Goal: Contribute content: Add original content to the website for others to see

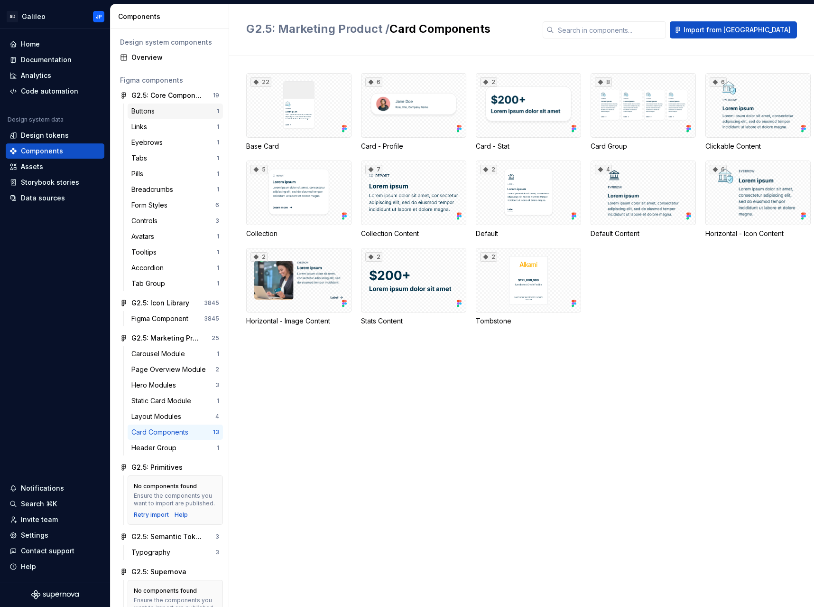
click at [168, 111] on div "Buttons" at bounding box center [173, 110] width 85 height 9
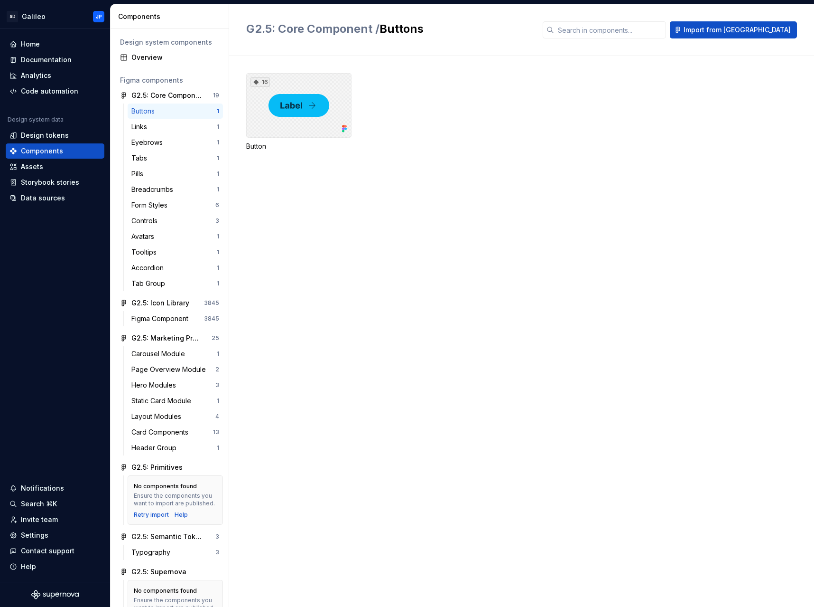
click at [282, 95] on div "16" at bounding box center [298, 105] width 105 height 65
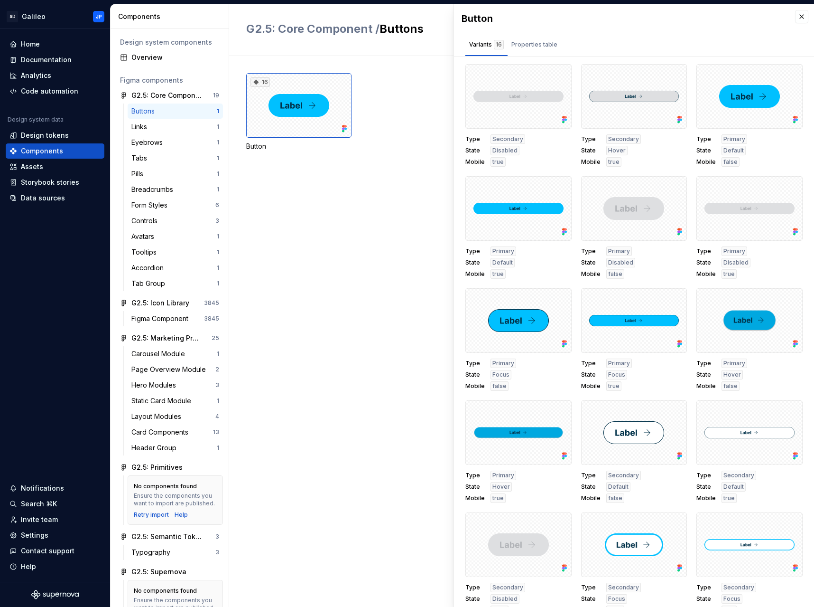
click at [413, 160] on div "16 Button" at bounding box center [530, 123] width 568 height 101
click at [406, 137] on div "16 Button" at bounding box center [530, 112] width 568 height 78
click at [157, 59] on div "Overview" at bounding box center [175, 57] width 88 height 9
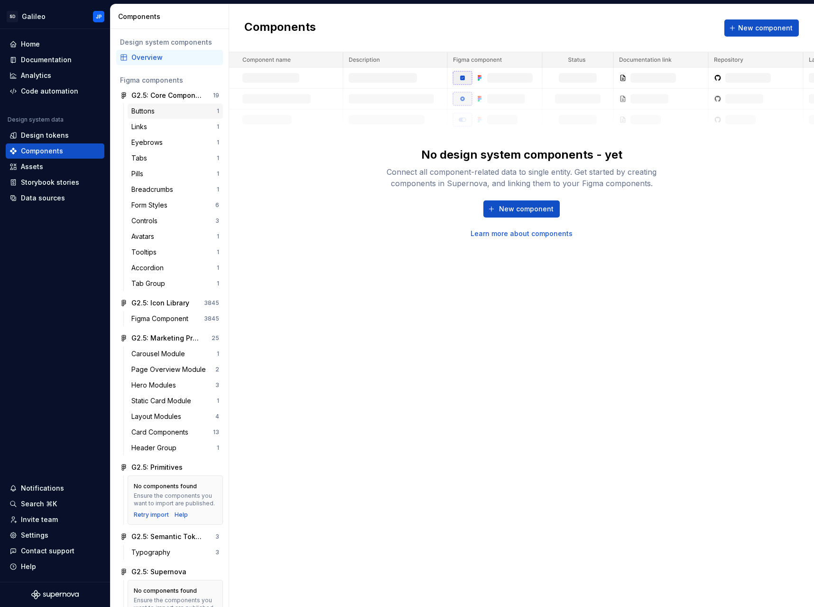
click at [155, 110] on div "Buttons" at bounding box center [144, 110] width 27 height 9
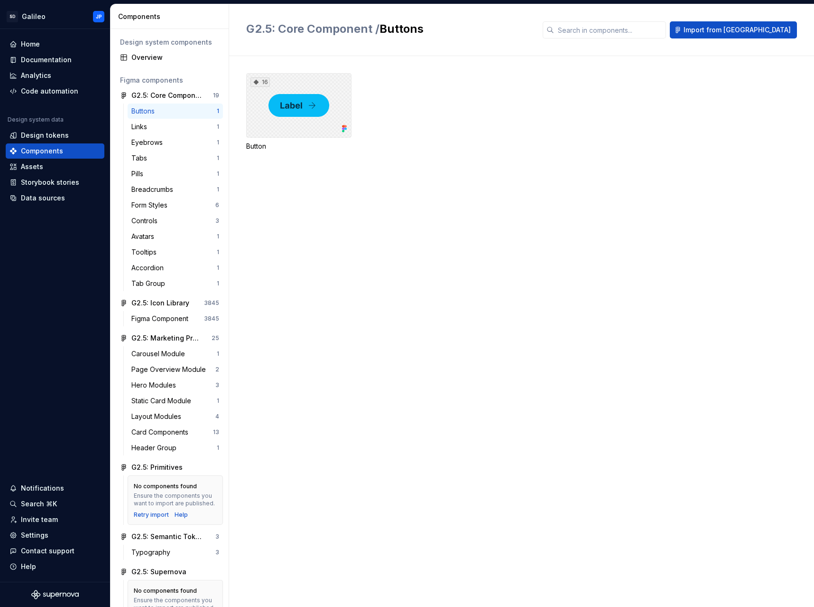
click at [300, 118] on div "16" at bounding box center [298, 105] width 105 height 65
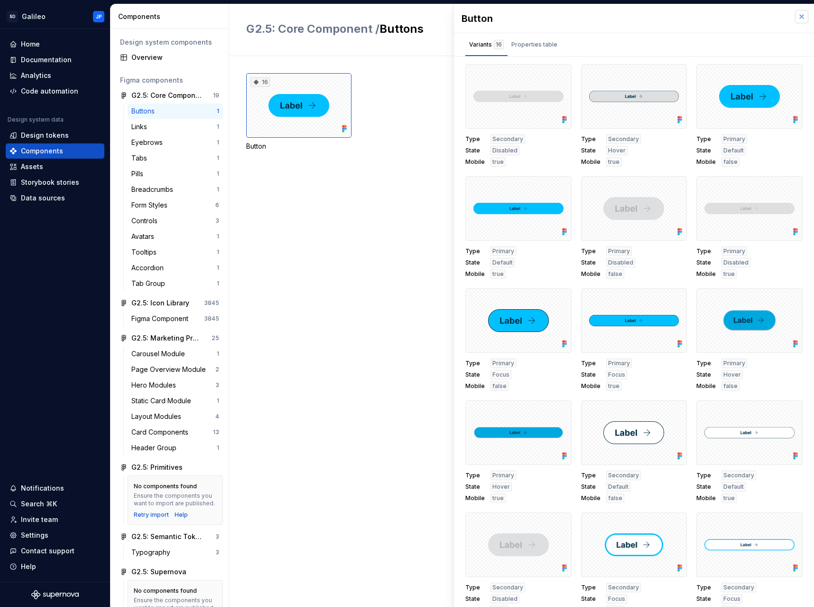
click at [795, 18] on button "button" at bounding box center [801, 16] width 13 height 13
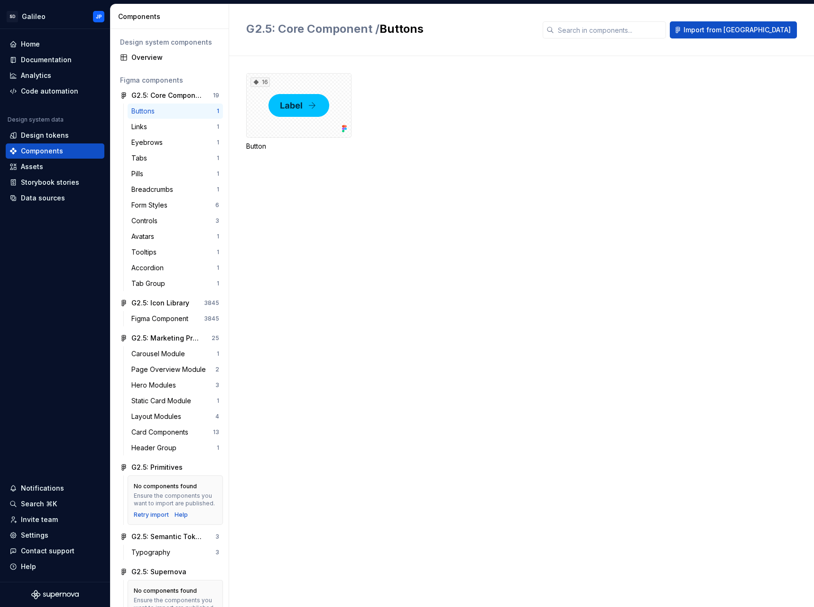
click at [166, 110] on div "Buttons" at bounding box center [173, 110] width 85 height 9
click at [101, 17] on html "SD Galileo JP Home Documentation Analytics Code automation Design system data D…" at bounding box center [407, 303] width 814 height 607
click at [465, 88] on html "SD Galileo JP Home Documentation Analytics Code automation Design system data D…" at bounding box center [407, 303] width 814 height 607
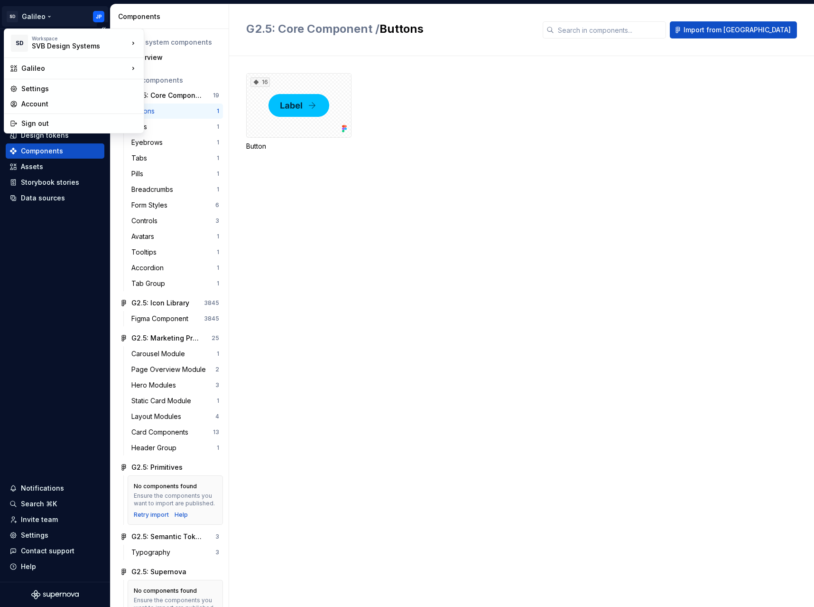
click at [48, 17] on html "SD Galileo JP Home Documentation Analytics Code automation Design system data D…" at bounding box center [407, 303] width 814 height 607
click at [73, 91] on div "Settings" at bounding box center [79, 88] width 117 height 9
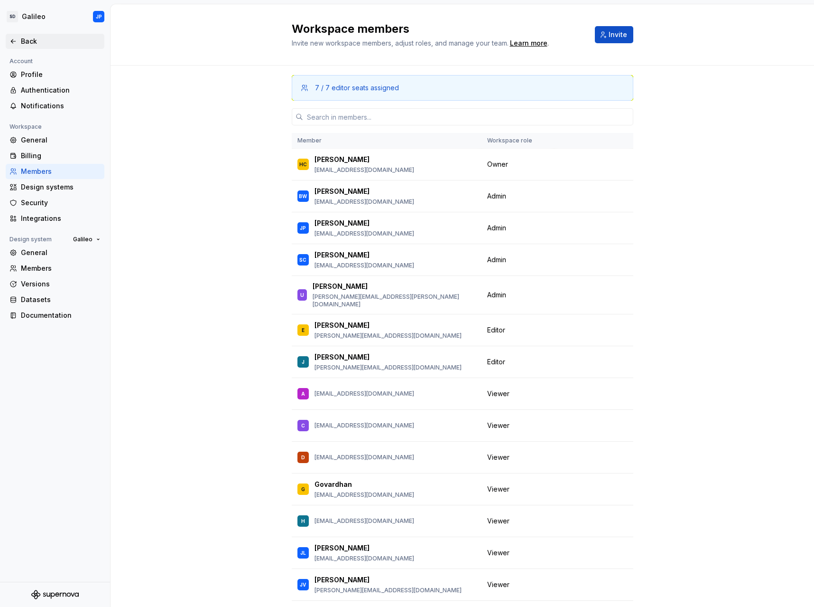
click at [14, 46] on div "Back" at bounding box center [54, 41] width 91 height 9
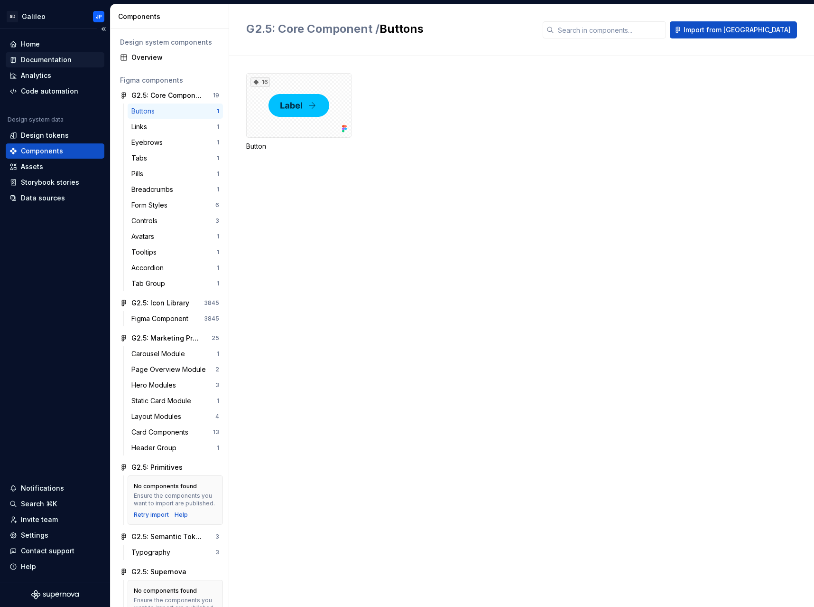
click at [30, 56] on div "Documentation" at bounding box center [46, 59] width 51 height 9
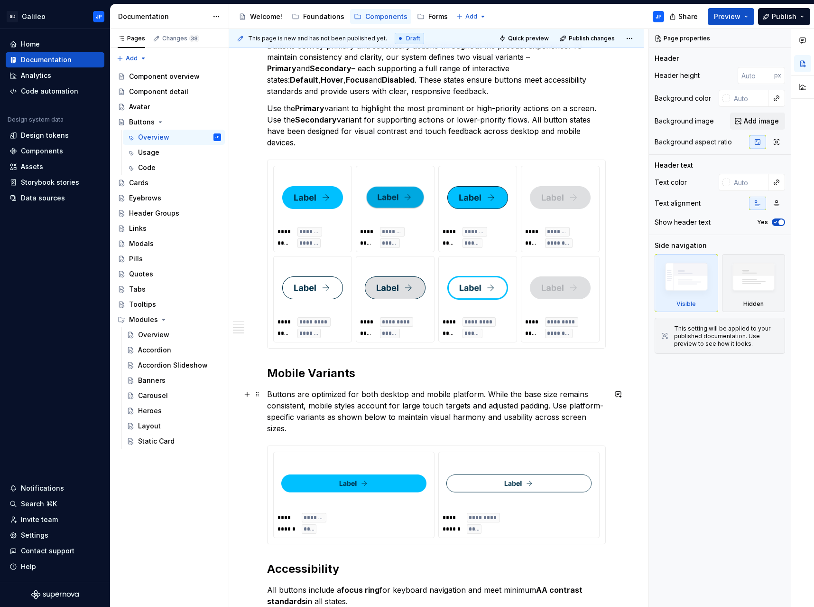
scroll to position [474, 0]
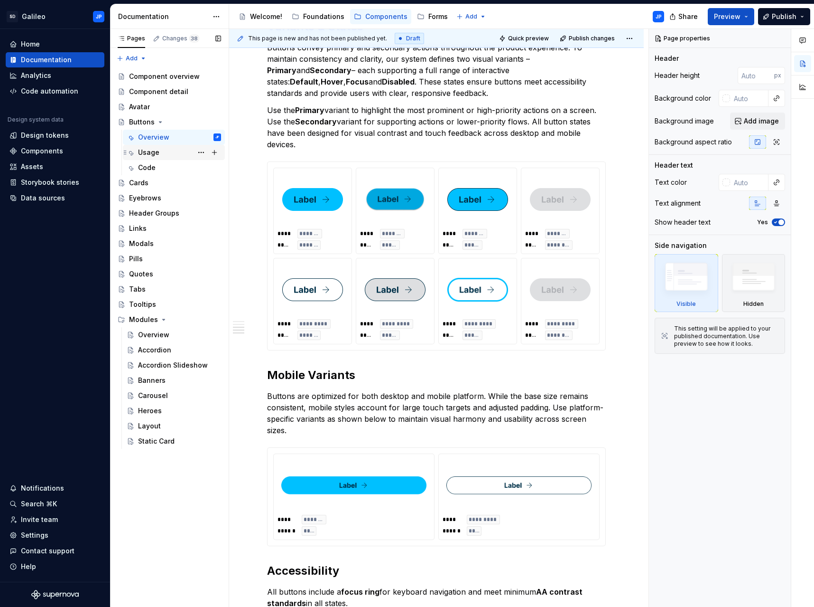
click at [174, 147] on div "Usage" at bounding box center [179, 152] width 83 height 13
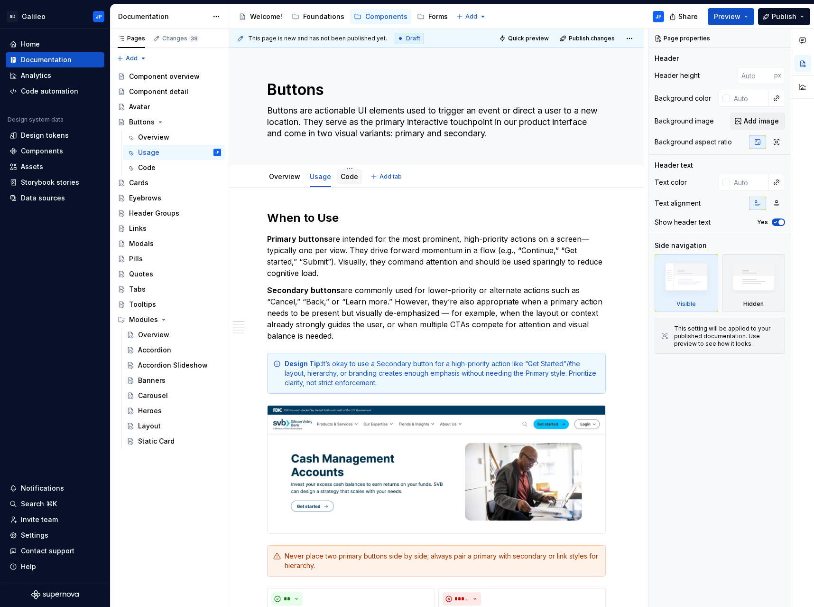
click at [341, 177] on link "Code" at bounding box center [350, 176] width 18 height 8
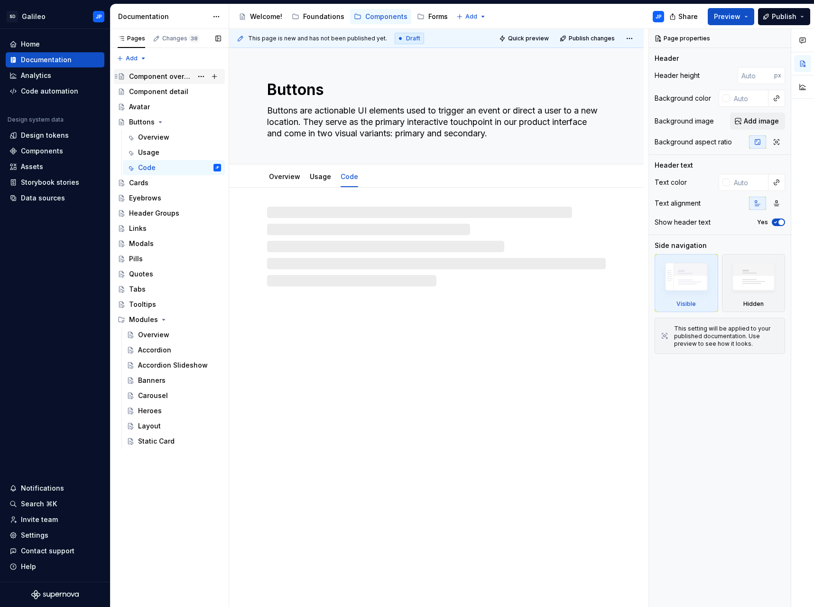
click at [179, 74] on div "Component overview" at bounding box center [161, 76] width 64 height 9
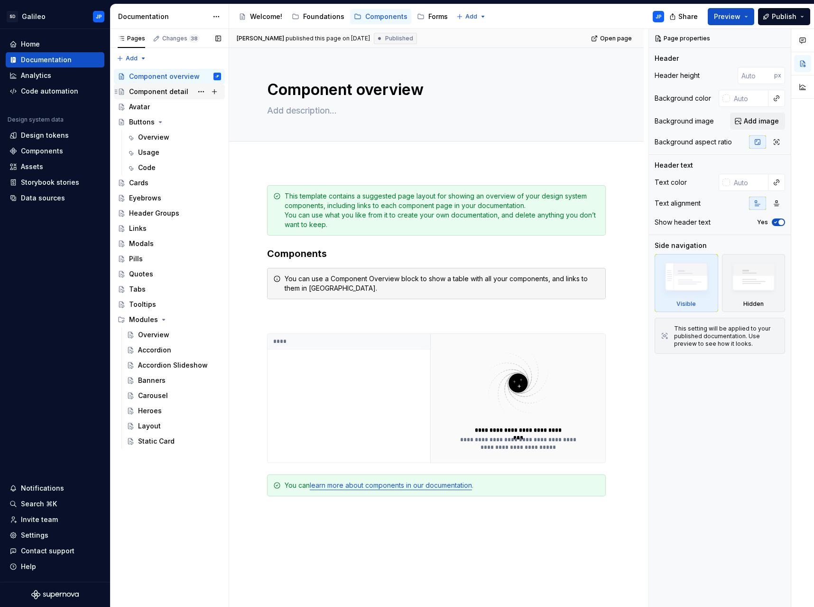
click at [159, 88] on div "Component detail" at bounding box center [158, 91] width 59 height 9
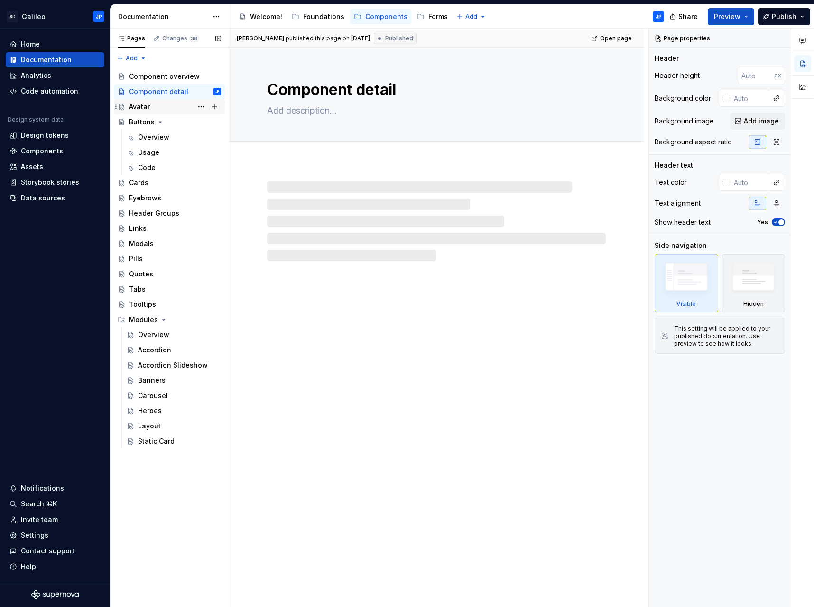
click at [148, 107] on div "Avatar" at bounding box center [139, 106] width 21 height 9
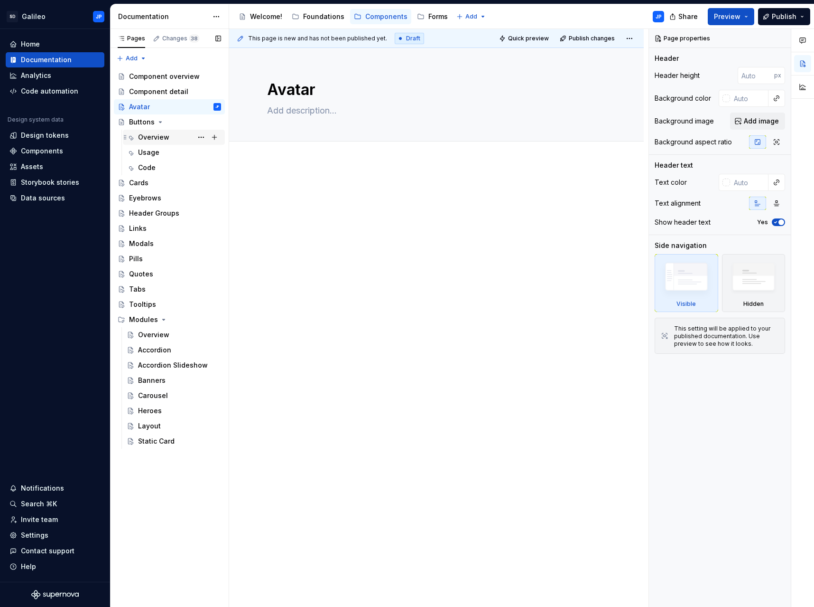
click at [151, 141] on div "Overview" at bounding box center [153, 136] width 31 height 9
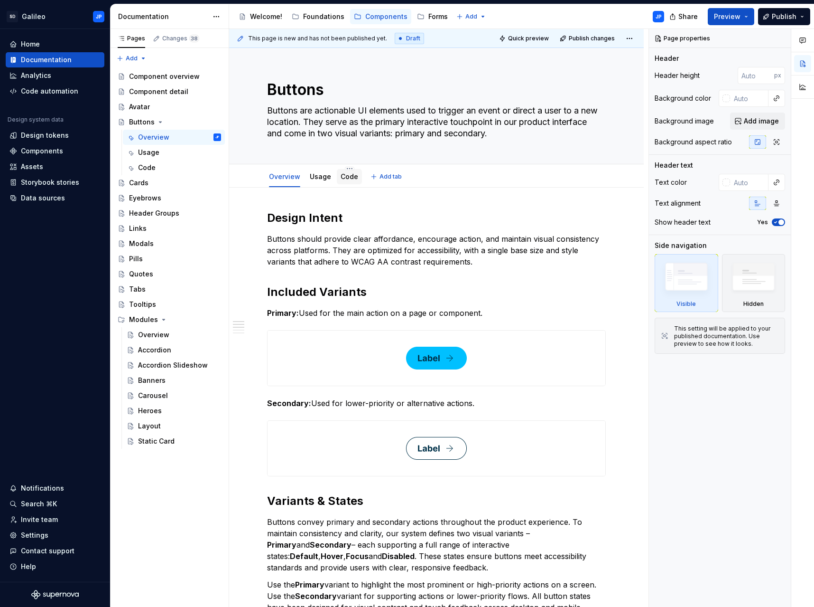
click at [346, 178] on link "Code" at bounding box center [350, 176] width 18 height 8
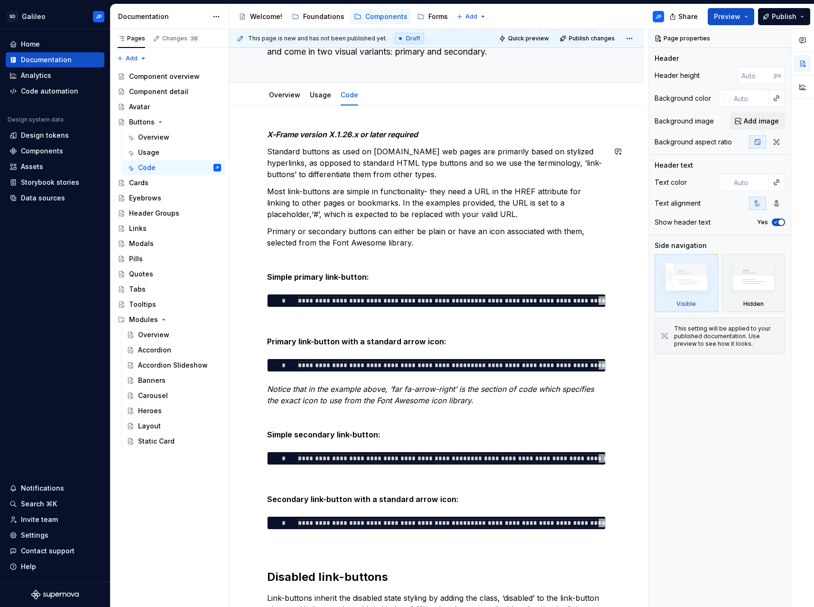
scroll to position [95, 0]
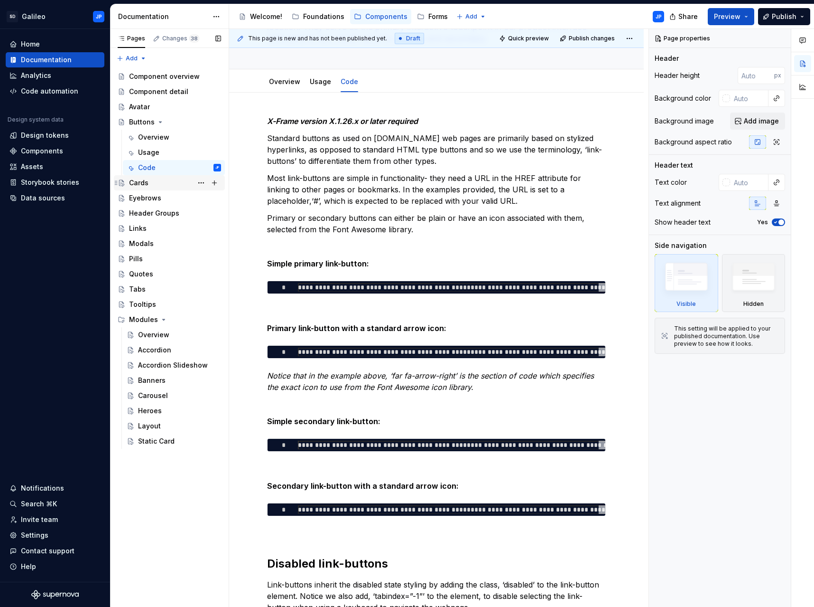
click at [162, 183] on div "Cards" at bounding box center [175, 182] width 92 height 13
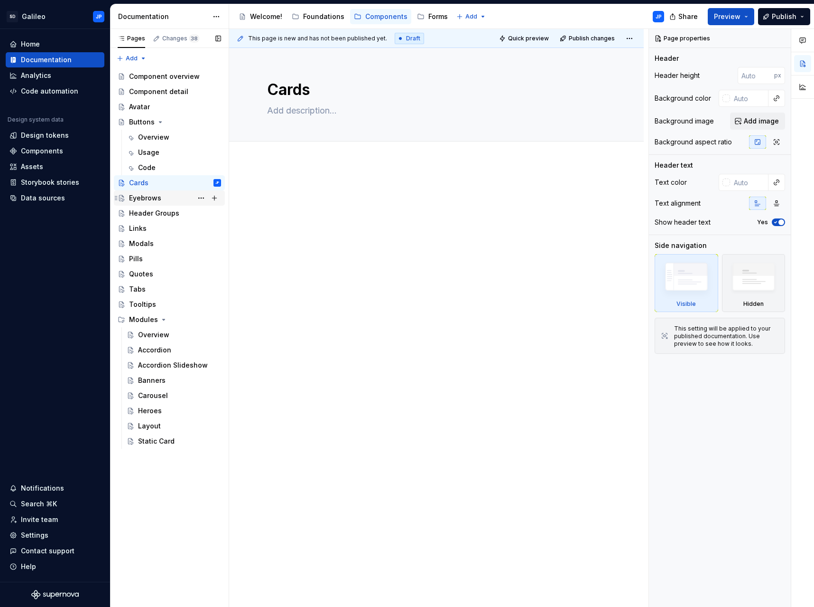
click at [152, 198] on div "Eyebrows" at bounding box center [145, 197] width 32 height 9
click at [151, 215] on div "Header Groups" at bounding box center [154, 212] width 50 height 9
click at [141, 229] on div "Links" at bounding box center [138, 228] width 18 height 9
click at [143, 245] on div "Modals" at bounding box center [141, 243] width 25 height 9
click at [145, 259] on div "Pills" at bounding box center [175, 258] width 92 height 13
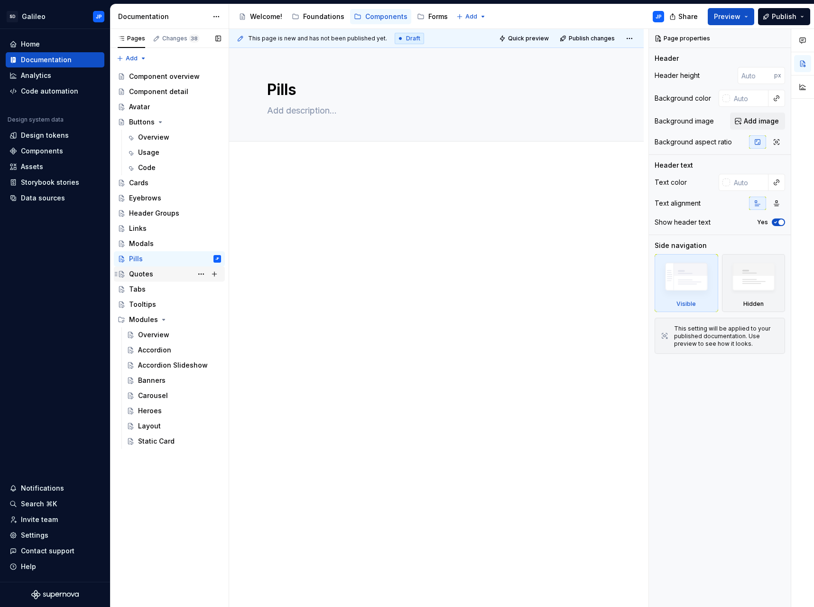
click at [155, 271] on div "Quotes" at bounding box center [175, 273] width 92 height 13
click at [152, 287] on div "Tabs" at bounding box center [175, 288] width 92 height 13
click at [164, 305] on div "Tooltips" at bounding box center [175, 304] width 92 height 13
click at [328, 172] on div "This page is new and has not been published yet. Draft Quick preview Publish ch…" at bounding box center [439, 318] width 420 height 578
click at [159, 338] on div "Overview" at bounding box center [153, 334] width 31 height 9
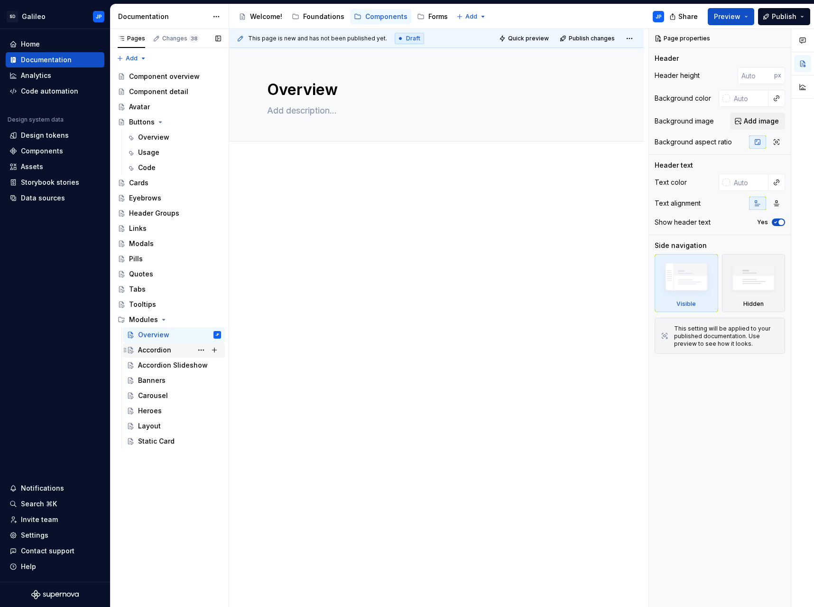
click at [148, 354] on div "Accordion" at bounding box center [154, 349] width 33 height 9
click at [153, 363] on div "Accordion Slideshow" at bounding box center [165, 364] width 55 height 9
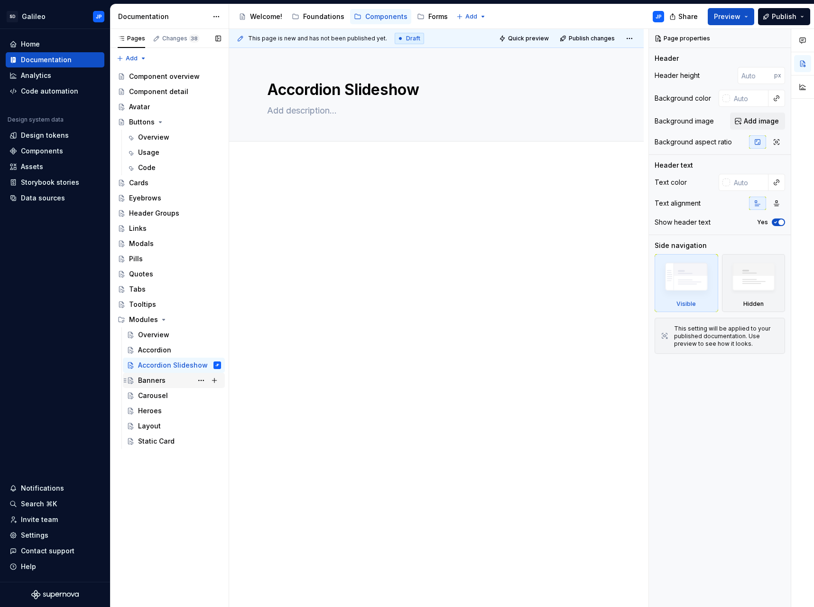
click at [156, 380] on div "Banners" at bounding box center [152, 379] width 28 height 9
click at [305, 19] on div "Foundations" at bounding box center [323, 16] width 41 height 9
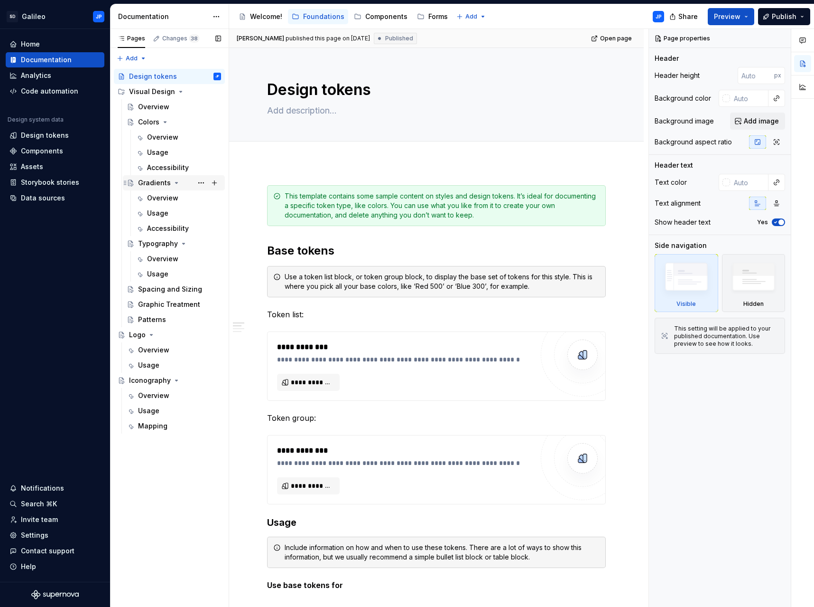
click at [158, 183] on div "Gradients" at bounding box center [154, 182] width 33 height 9
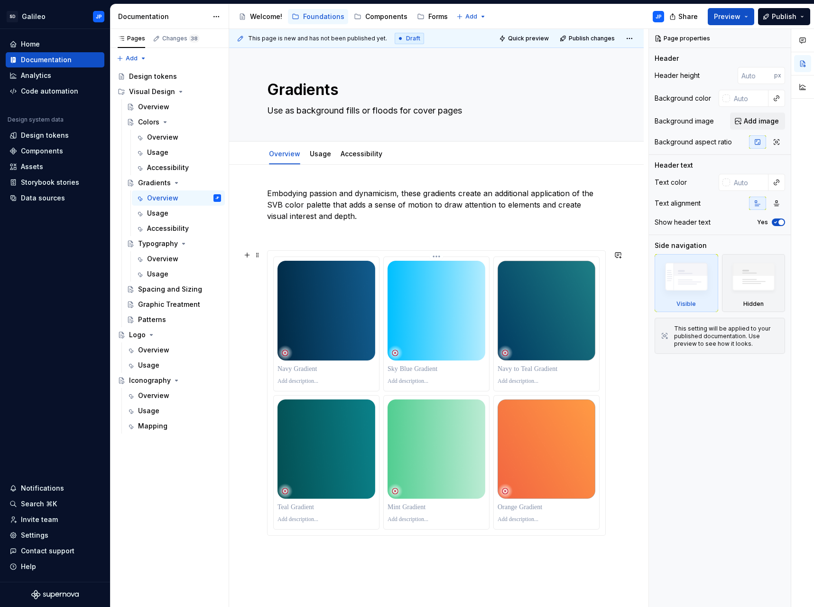
click at [421, 285] on img at bounding box center [437, 311] width 98 height 100
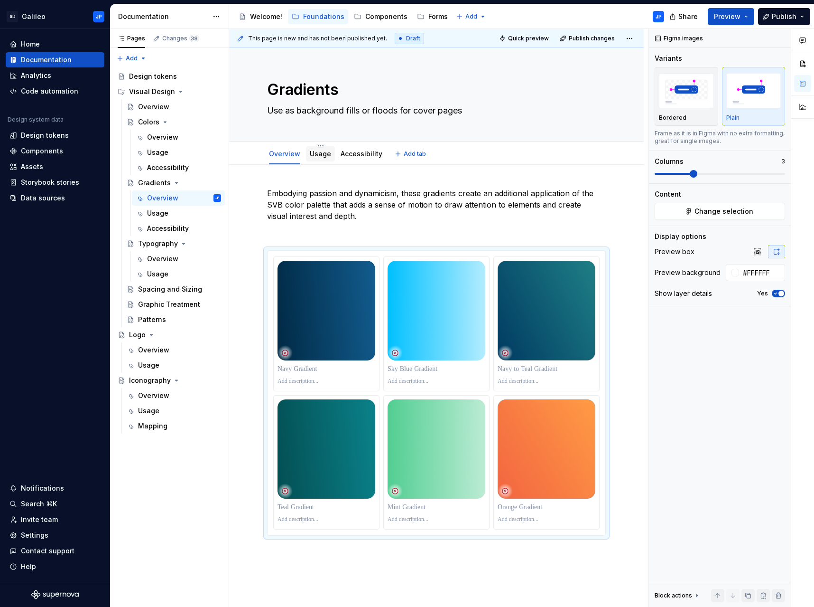
click at [327, 158] on div "Usage" at bounding box center [320, 153] width 21 height 9
click at [317, 156] on link "Usage" at bounding box center [320, 154] width 21 height 8
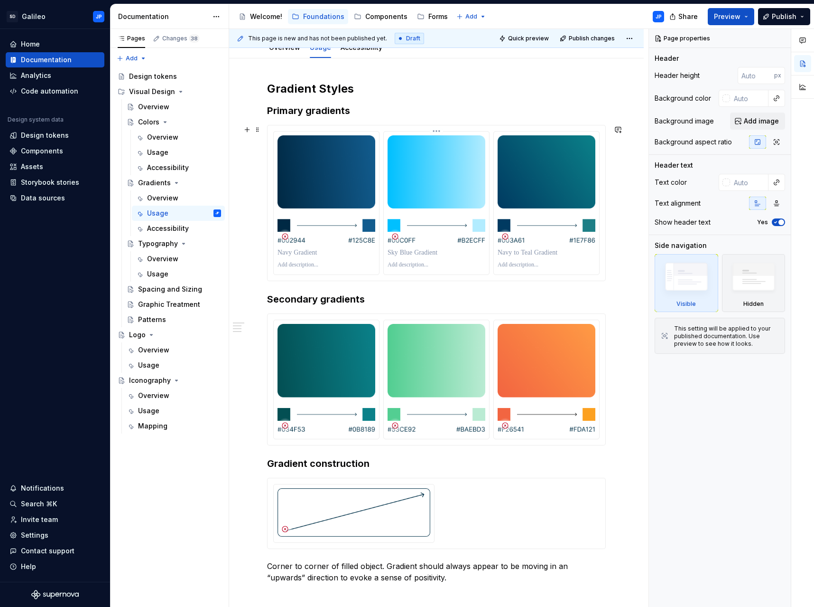
scroll to position [95, 0]
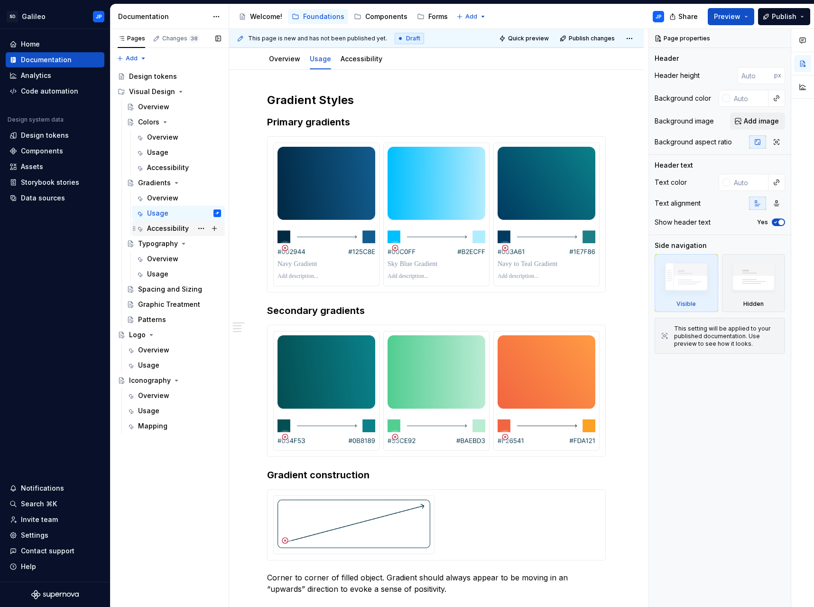
click at [165, 229] on div "Accessibility" at bounding box center [168, 228] width 42 height 9
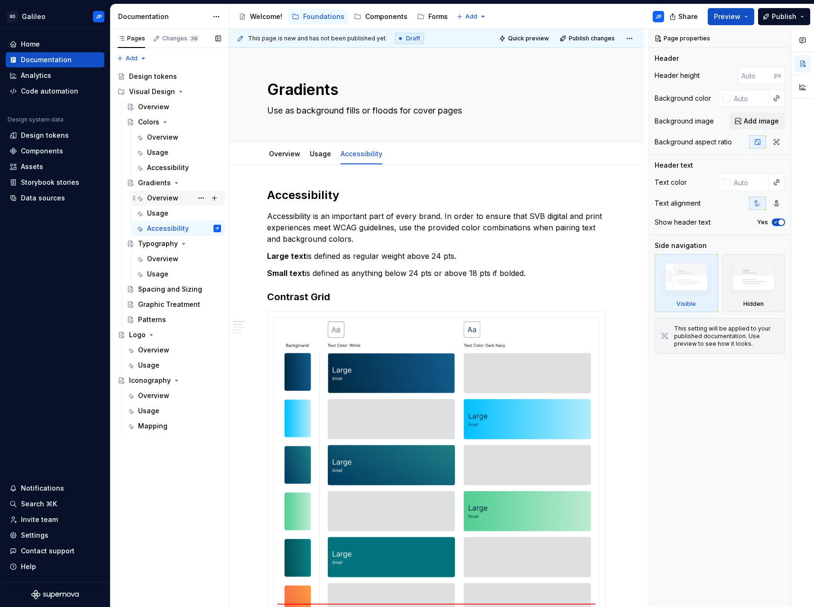
click at [173, 197] on div "Overview" at bounding box center [162, 197] width 31 height 9
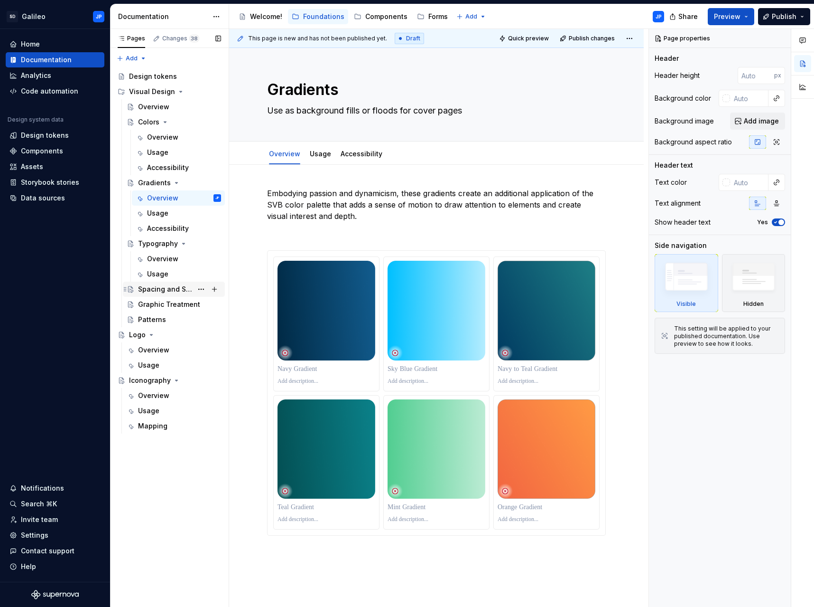
click at [179, 289] on div "Spacing and Sizing" at bounding box center [165, 288] width 55 height 9
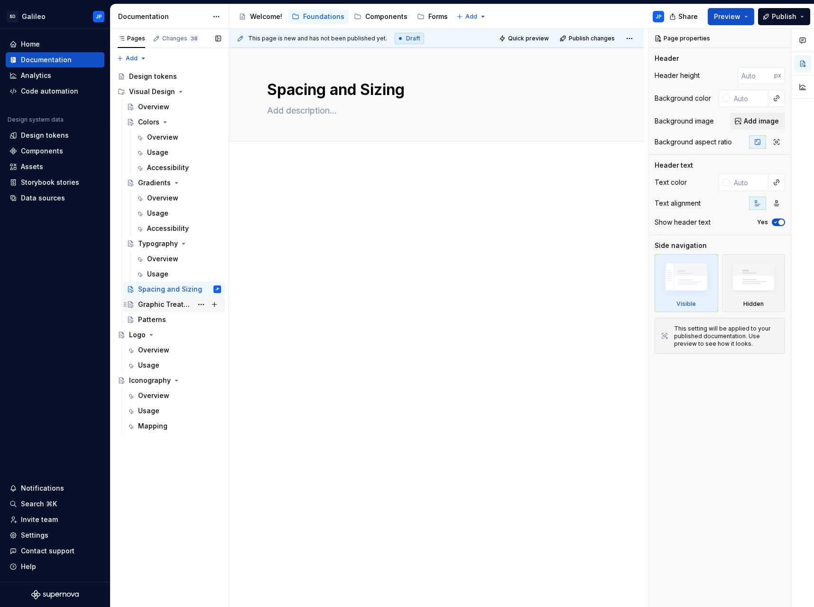
click at [180, 306] on div "Graphic Treatment" at bounding box center [165, 303] width 55 height 9
click at [159, 322] on div "Patterns" at bounding box center [152, 319] width 28 height 9
click at [532, 40] on span "Quick preview" at bounding box center [528, 39] width 41 height 8
click at [159, 347] on div "Overview" at bounding box center [153, 349] width 31 height 9
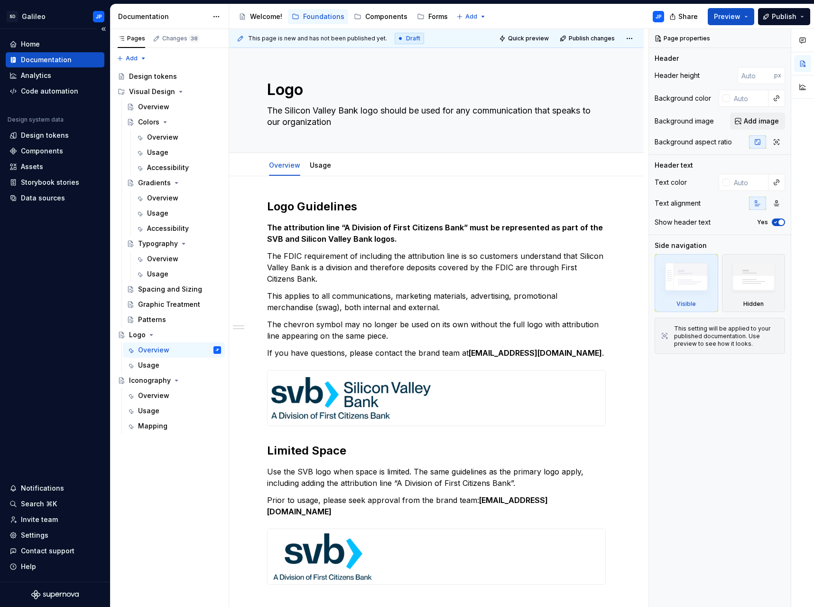
click at [59, 57] on div "Documentation" at bounding box center [46, 59] width 51 height 9
click at [177, 91] on icon "Page tree" at bounding box center [181, 92] width 8 height 8
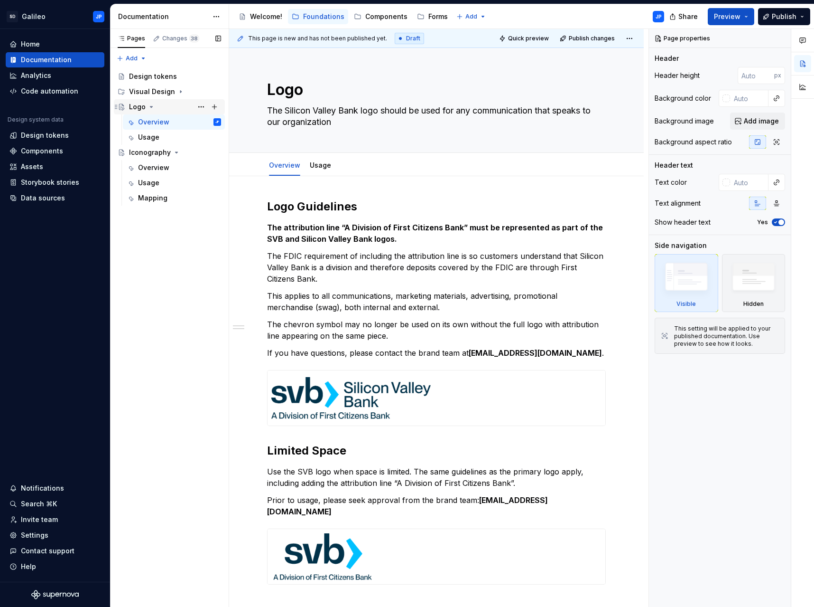
click at [150, 108] on icon "Page tree" at bounding box center [152, 107] width 8 height 8
click at [173, 122] on icon "Page tree" at bounding box center [177, 122] width 8 height 8
click at [128, 38] on div "Pages" at bounding box center [132, 39] width 28 height 8
click at [429, 15] on div "Forms" at bounding box center [438, 16] width 19 height 9
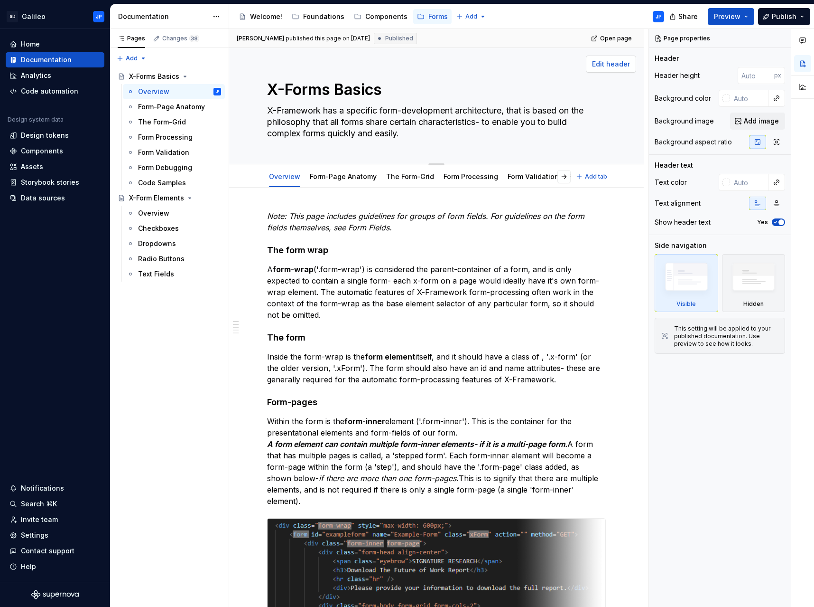
click at [621, 65] on span "Edit header" at bounding box center [611, 63] width 38 height 9
click at [354, 113] on textarea "X-Framework has a specific form-development architecture, that is based on the …" at bounding box center [434, 122] width 339 height 38
click at [319, 110] on textarea "X-Framework has a specific form-development architecture, that is based on the …" at bounding box center [434, 122] width 339 height 38
drag, startPoint x: 303, startPoint y: 110, endPoint x: 321, endPoint y: 110, distance: 18.0
click at [321, 110] on textarea "X-Framework has a specific form-development architecture, that is based on the …" at bounding box center [434, 122] width 339 height 38
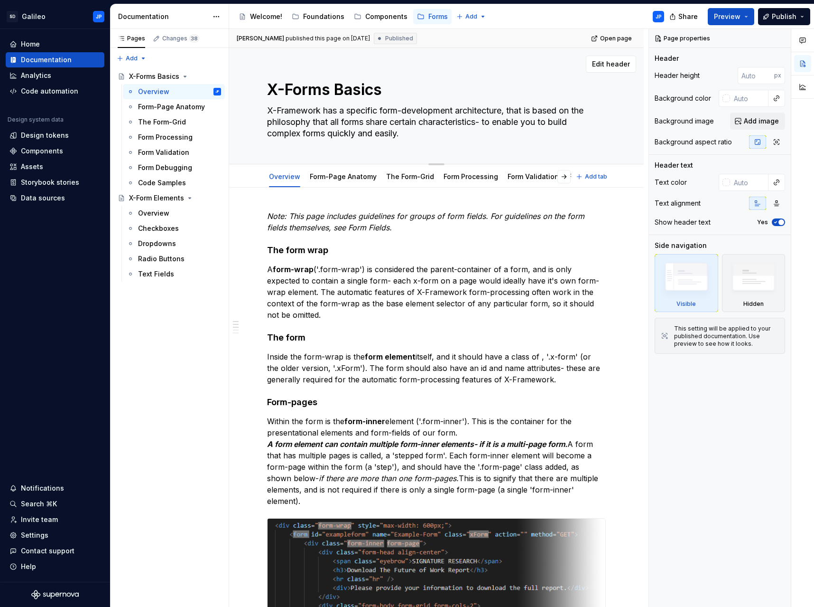
type textarea "*"
type textarea "X-Frame has a specific form-development architecture, that is based on the phil…"
click at [423, 121] on textarea "X-Frame has a specific form-development architecture, that is based on the phil…" at bounding box center [434, 122] width 339 height 38
type textarea "*"
type textarea "X-Frame has a specific form-development architecture, that is based on the phil…"
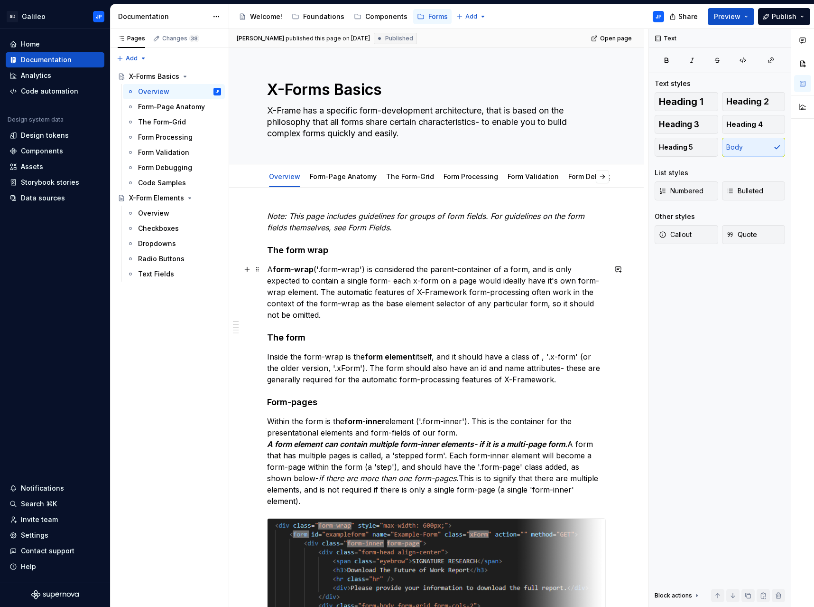
click at [449, 290] on p "A form-wrap ('.form-wrap') is considered the parent-container of a form, and is…" at bounding box center [436, 291] width 339 height 57
drag, startPoint x: 463, startPoint y: 292, endPoint x: 445, endPoint y: 293, distance: 17.6
click at [445, 293] on p "A form-wrap ('.form-wrap') is considered the parent-container of a form, and is…" at bounding box center [436, 291] width 339 height 57
click at [427, 306] on p "A form-wrap ('.form-wrap') is considered the parent-container of a form, and is…" at bounding box center [436, 291] width 339 height 57
type textarea "*"
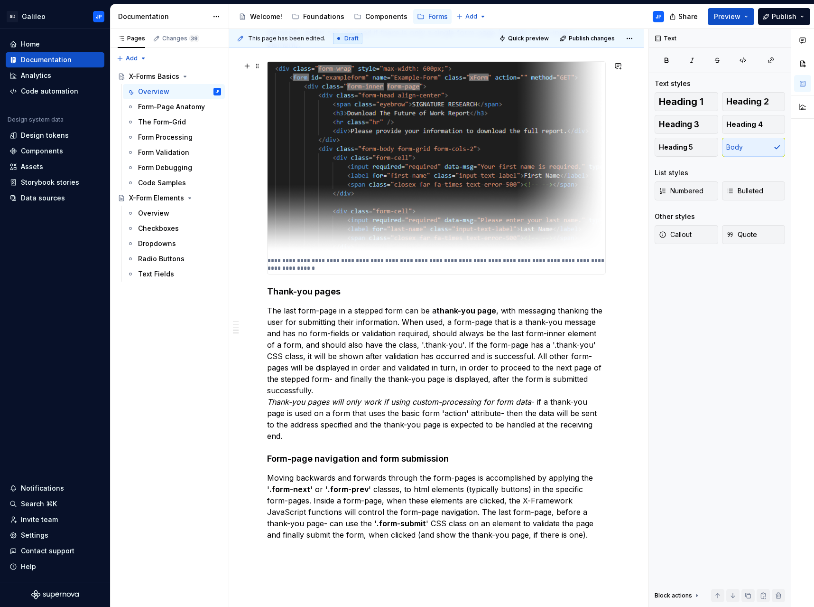
scroll to position [475, 0]
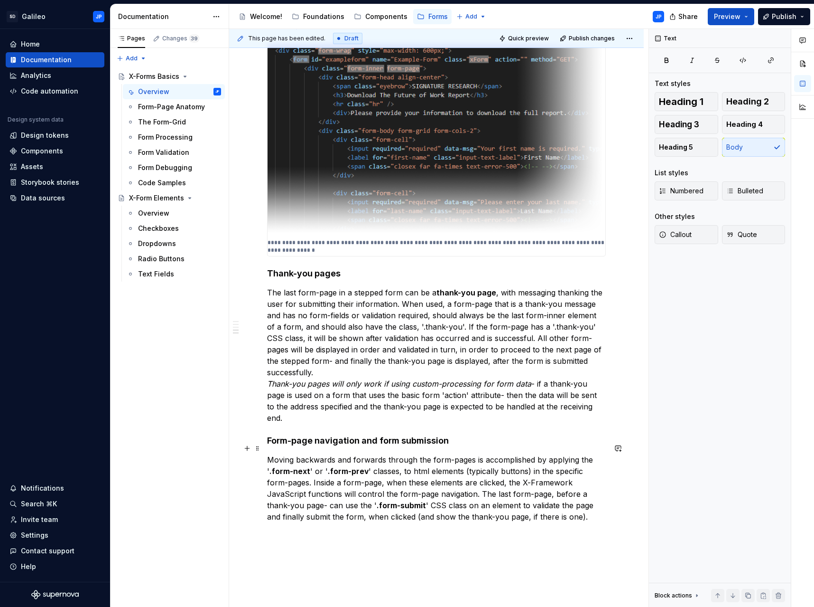
click at [549, 470] on p "Moving backwards and forwards through the form-pages is accomplished by applyin…" at bounding box center [436, 488] width 339 height 68
click at [563, 435] on h4 "Form-page navigation and form submission" at bounding box center [436, 440] width 339 height 11
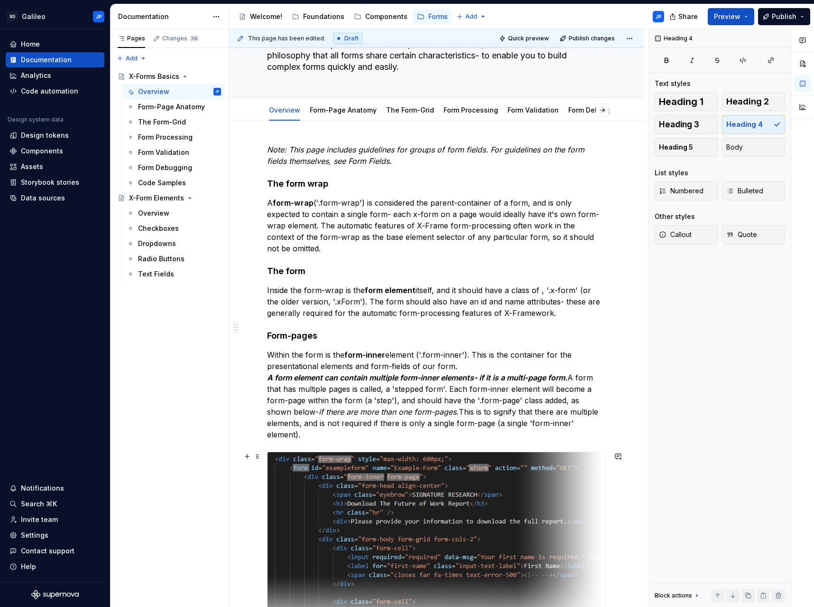
scroll to position [0, 0]
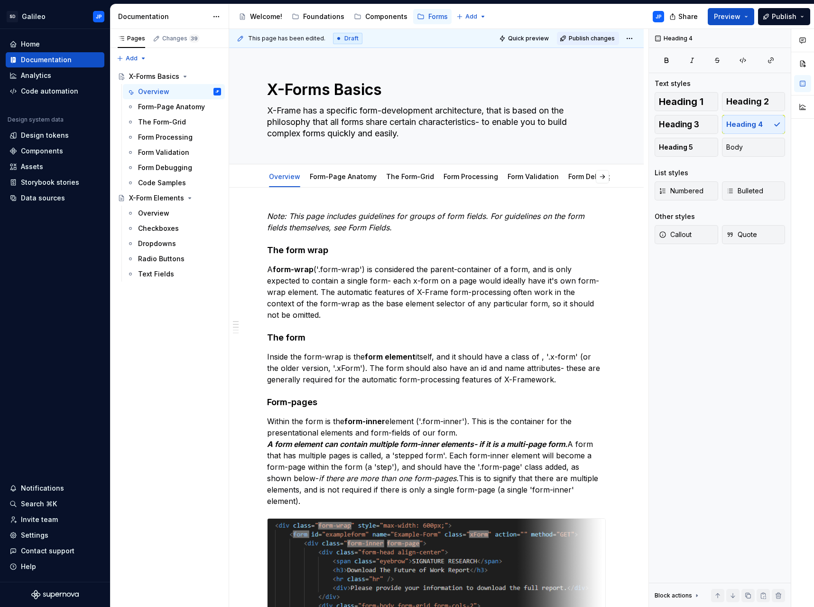
click at [582, 35] on span "Publish changes" at bounding box center [592, 39] width 46 height 8
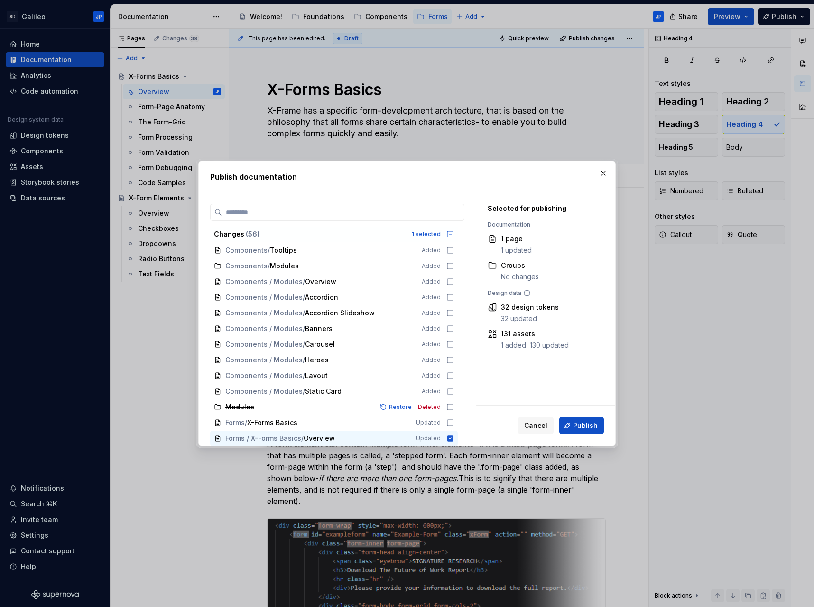
scroll to position [675, 0]
click at [579, 425] on span "Publish" at bounding box center [585, 424] width 25 height 9
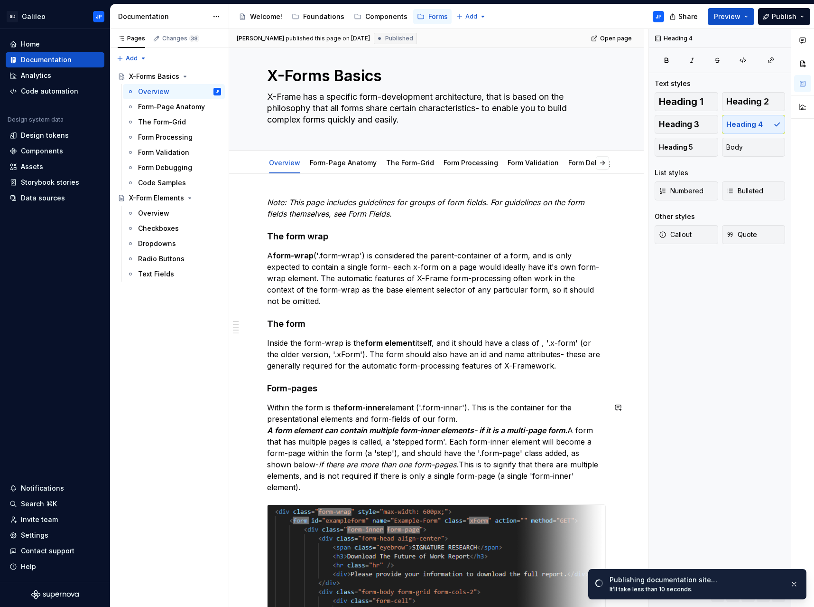
scroll to position [0, 0]
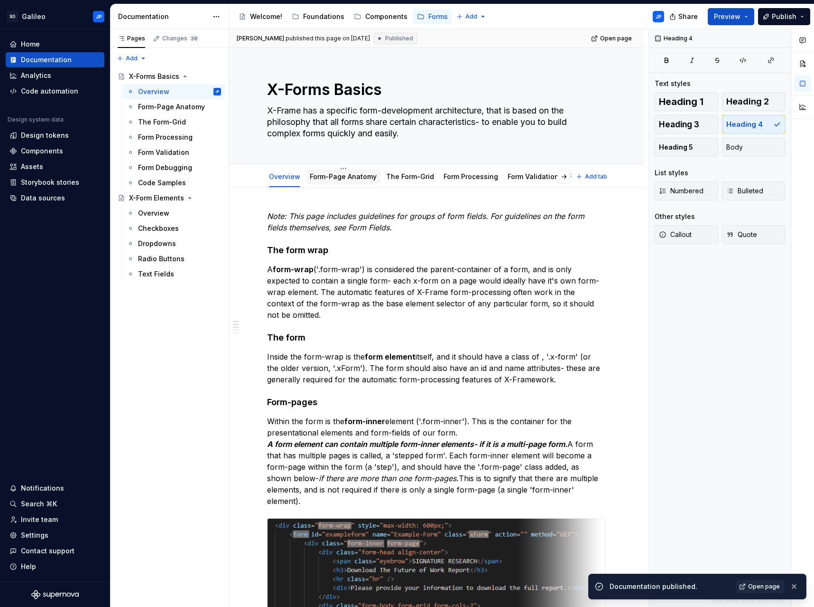
click at [348, 175] on link "Form-Page Anatomy" at bounding box center [343, 176] width 67 height 8
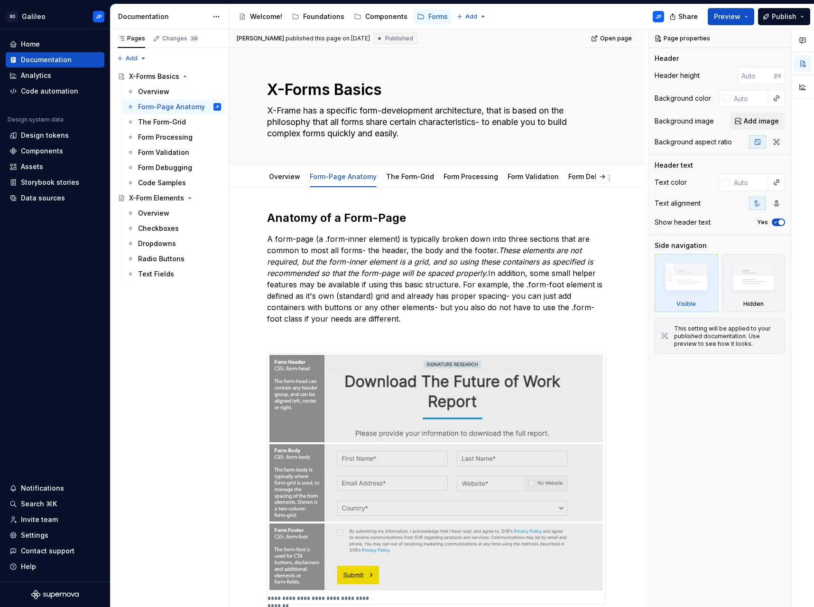
type textarea "*"
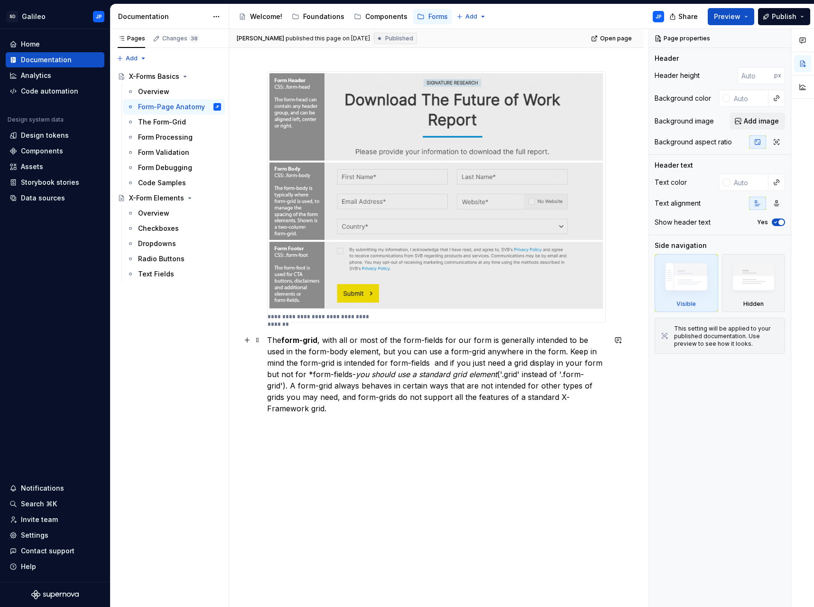
click at [341, 398] on p "The form-grid , with all or most of the form-fields for our form is generally i…" at bounding box center [436, 374] width 339 height 80
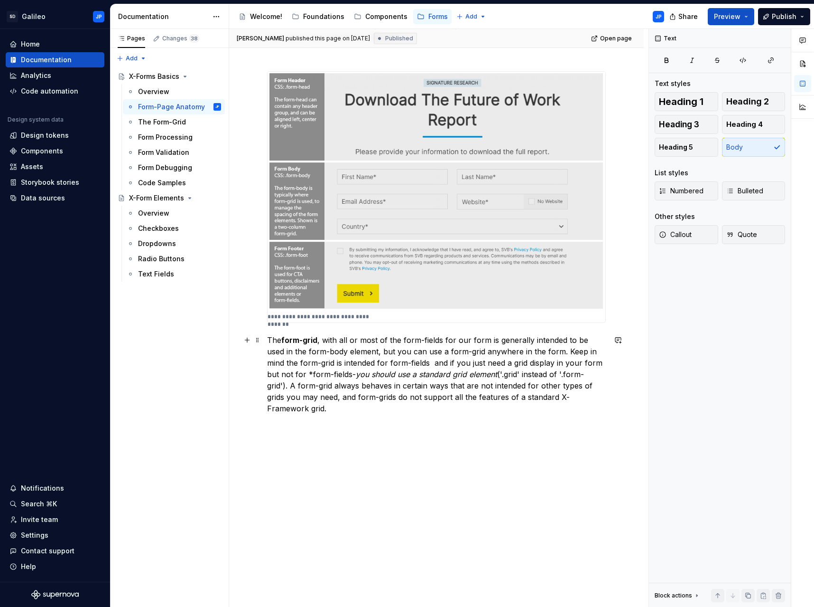
click at [307, 408] on p "The form-grid , with all or most of the form-fields for our form is generally i…" at bounding box center [436, 374] width 339 height 80
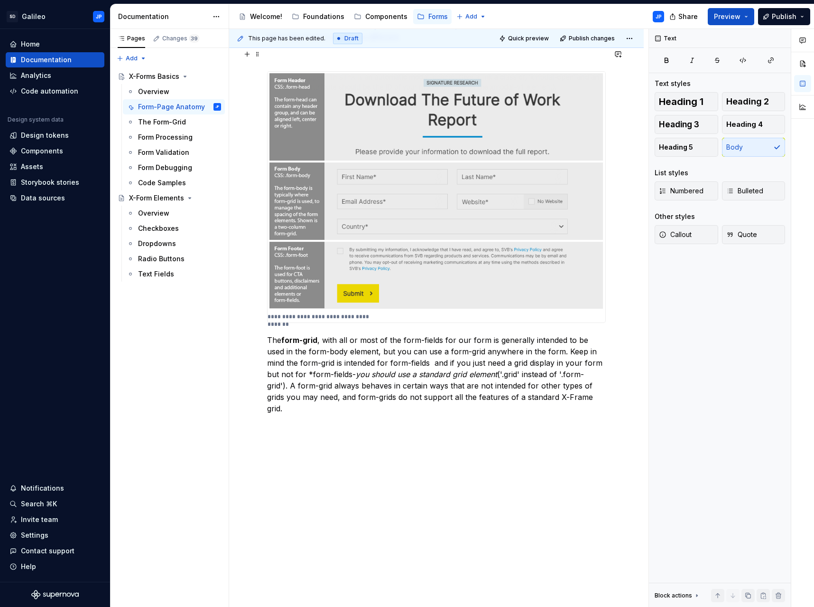
click at [551, 57] on p at bounding box center [436, 53] width 339 height 11
click at [163, 125] on div "The Form-Grid" at bounding box center [162, 121] width 48 height 9
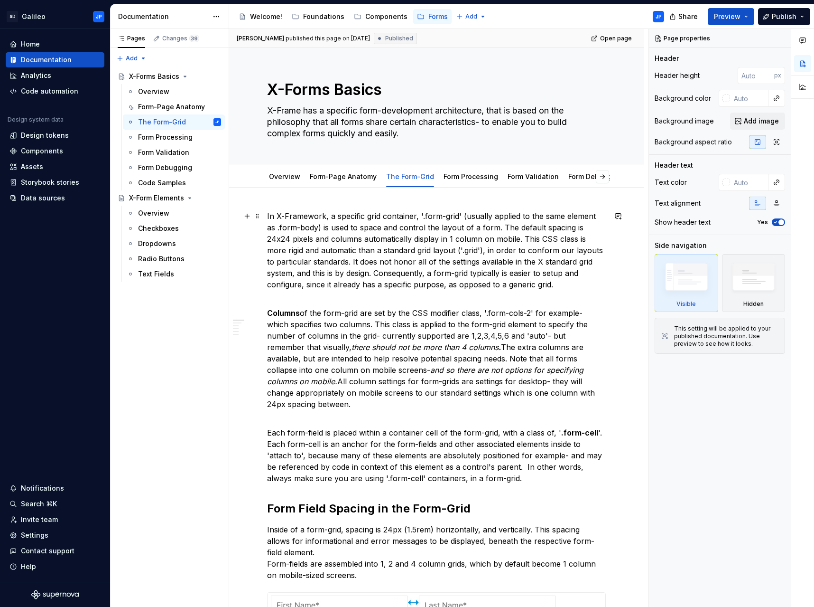
click at [319, 218] on p "In X-Framework, a specific grid container, '.form-grid' (usually applied to the…" at bounding box center [436, 250] width 339 height 80
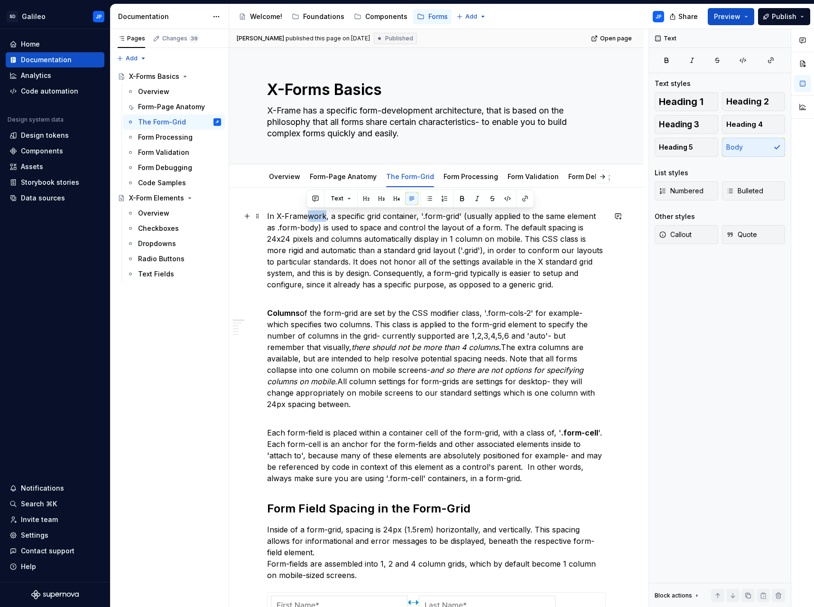
drag, startPoint x: 325, startPoint y: 217, endPoint x: 309, endPoint y: 218, distance: 15.7
click at [309, 218] on p "In X-Framework, a specific grid container, '.form-grid' (usually applied to the…" at bounding box center [436, 250] width 339 height 80
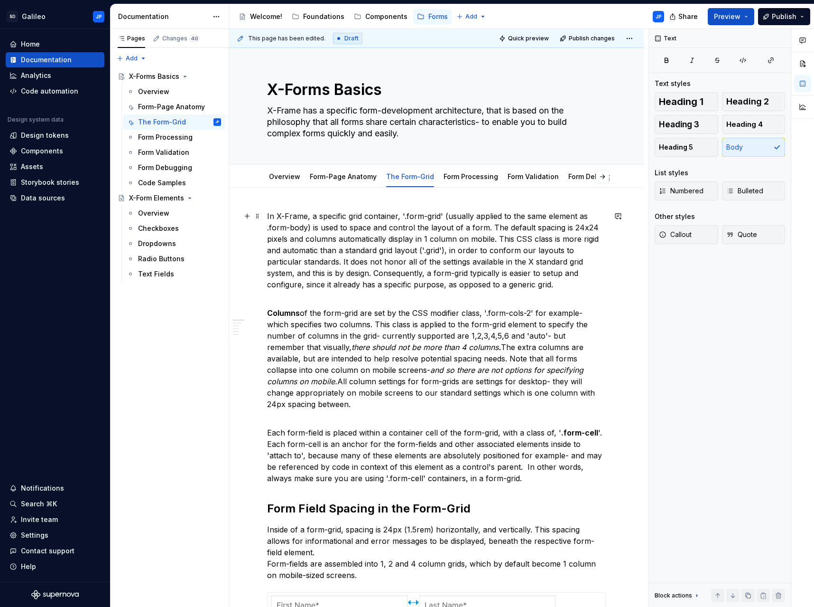
click at [459, 250] on p "In X-Frame, a specific grid container, '.form-grid' (usually applied to the sam…" at bounding box center [436, 250] width 339 height 80
click at [173, 132] on div "Form Processing" at bounding box center [165, 136] width 55 height 9
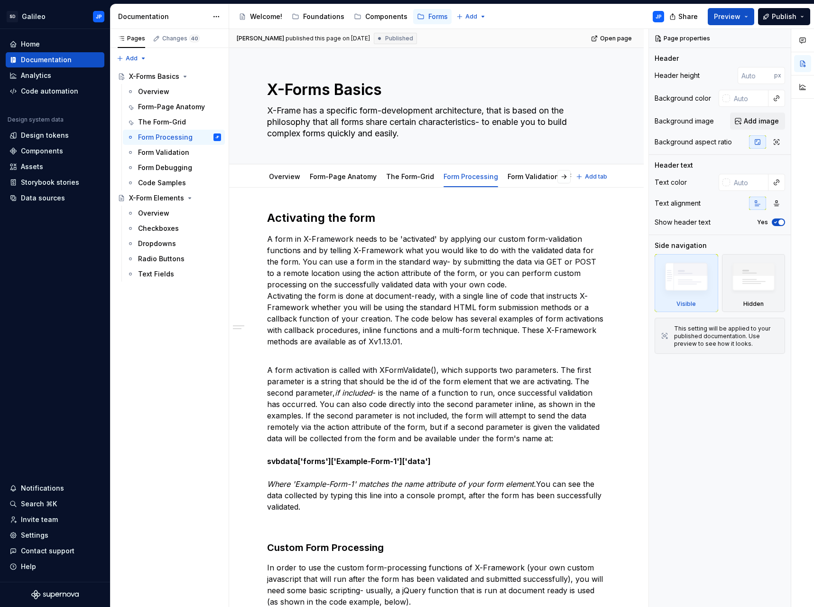
type textarea "*"
click at [350, 237] on p "A form in X-Framework needs to be 'activated' by applying our custom form-valid…" at bounding box center [436, 290] width 339 height 114
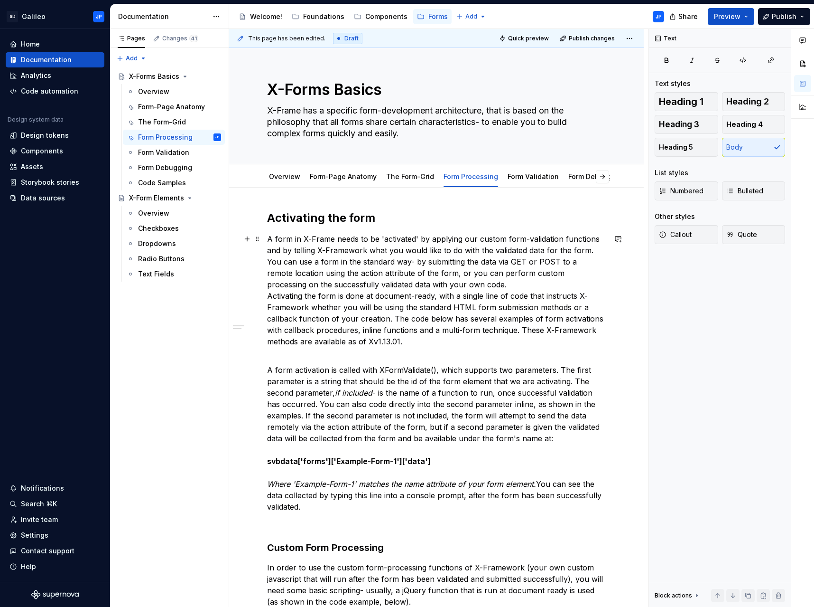
click at [364, 249] on p "A form in X-Frame needs to be 'activated' by applying our custom form-validatio…" at bounding box center [436, 290] width 339 height 114
click at [308, 309] on p "A form in X-Frame needs to be 'activated' by applying our custom form-validatio…" at bounding box center [436, 290] width 339 height 114
click at [575, 329] on p "A form in X-Frame needs to be 'activated' by applying our custom form-validatio…" at bounding box center [436, 290] width 339 height 114
click at [537, 308] on p "A form in X-Frame needs to be 'activated' by applying our custom form-validatio…" at bounding box center [436, 290] width 339 height 114
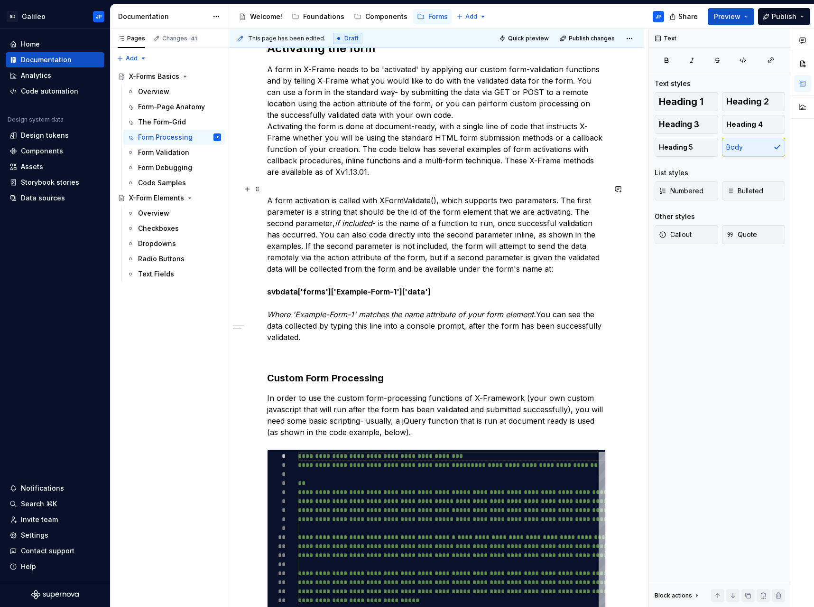
scroll to position [190, 0]
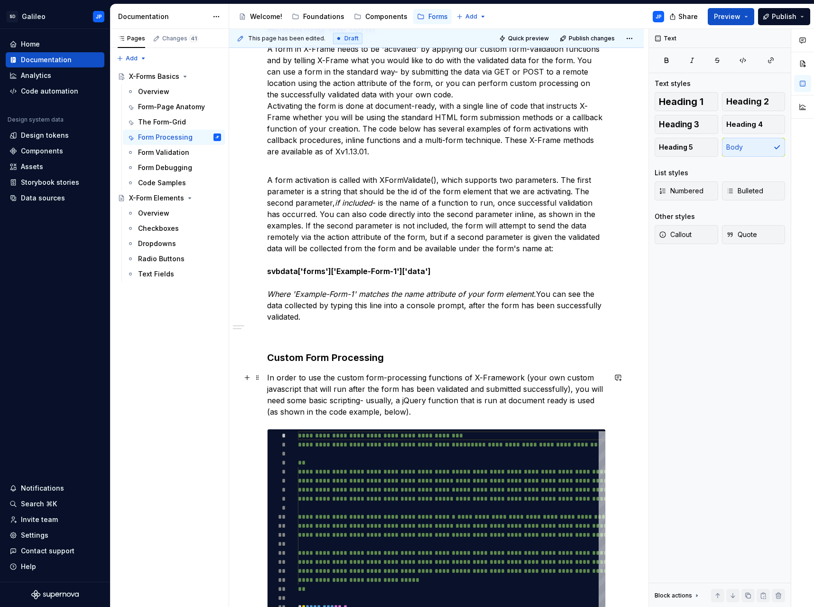
click at [519, 379] on p "In order to use the custom form-processing functions of X-Framework (your own c…" at bounding box center [436, 395] width 339 height 46
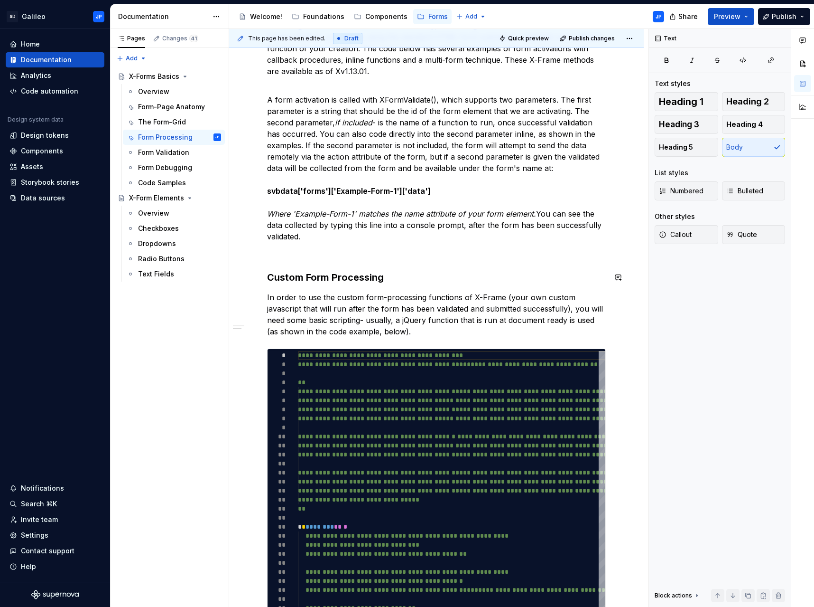
scroll to position [285, 0]
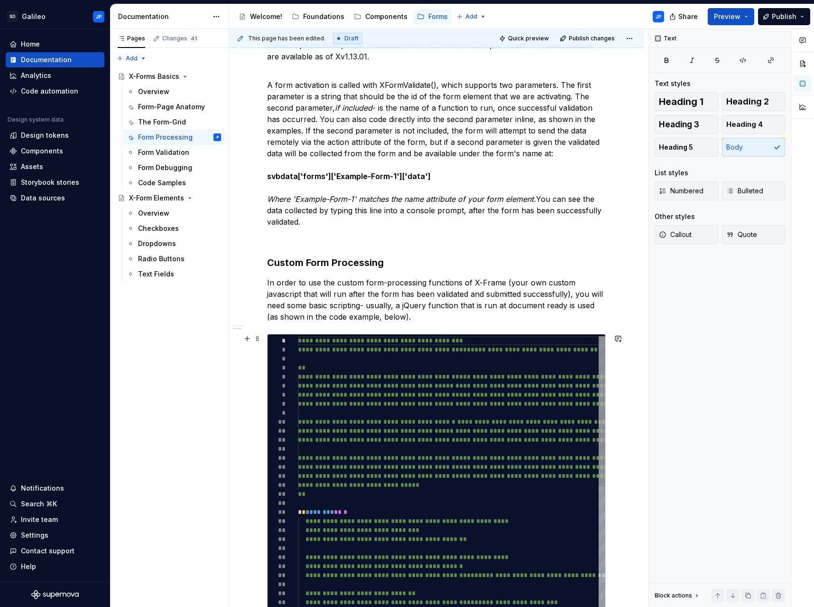
type textarea "*"
type textarea "**********"
click at [542, 351] on div "**********" at bounding box center [564, 605] width 533 height 538
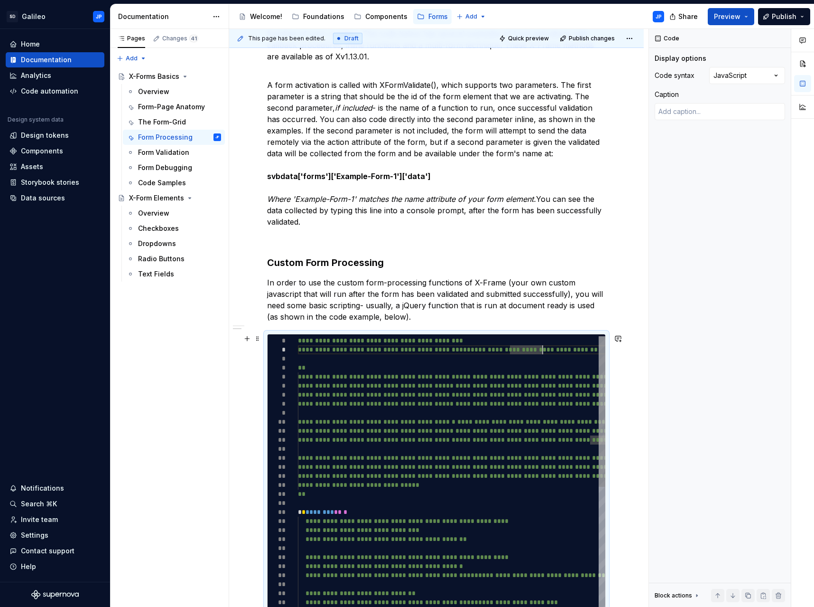
type textarea "*"
type textarea "**********"
type textarea "*"
type textarea "**********"
type textarea "*"
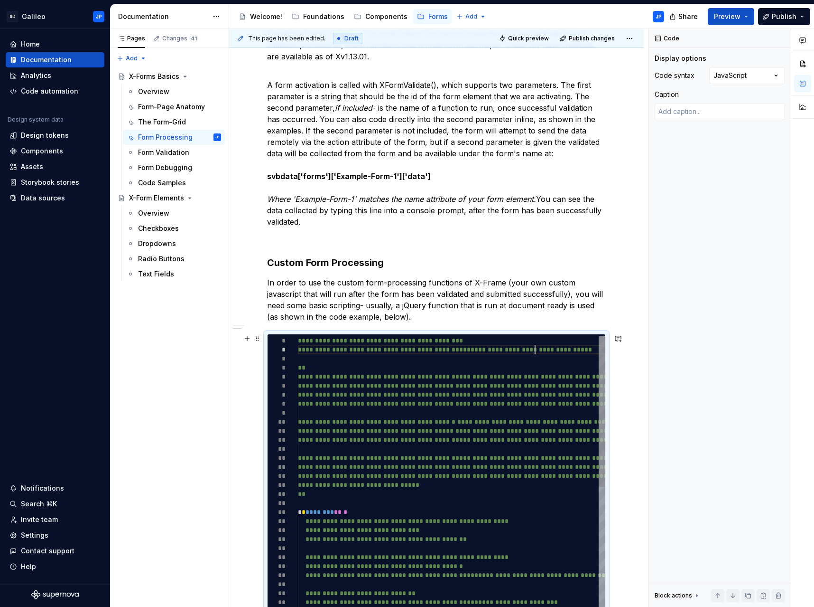
type textarea "**********"
type textarea "*"
type textarea "**********"
click at [520, 369] on div "**********" at bounding box center [564, 605] width 533 height 538
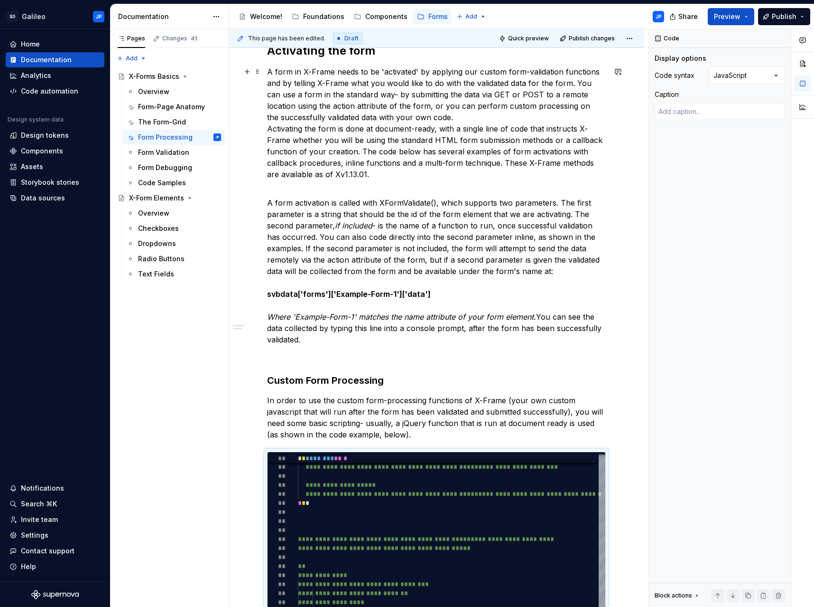
scroll to position [167, 0]
click at [177, 156] on div "Form Validation" at bounding box center [163, 152] width 51 height 9
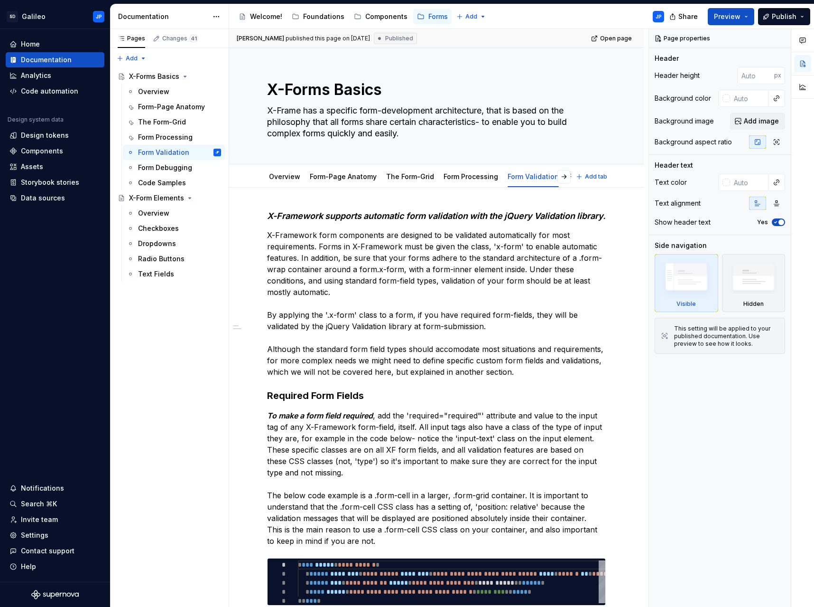
type textarea "*"
click at [325, 217] on em "X-Framework supports automatic form validation with the jQuery Validation libra…" at bounding box center [436, 216] width 339 height 10
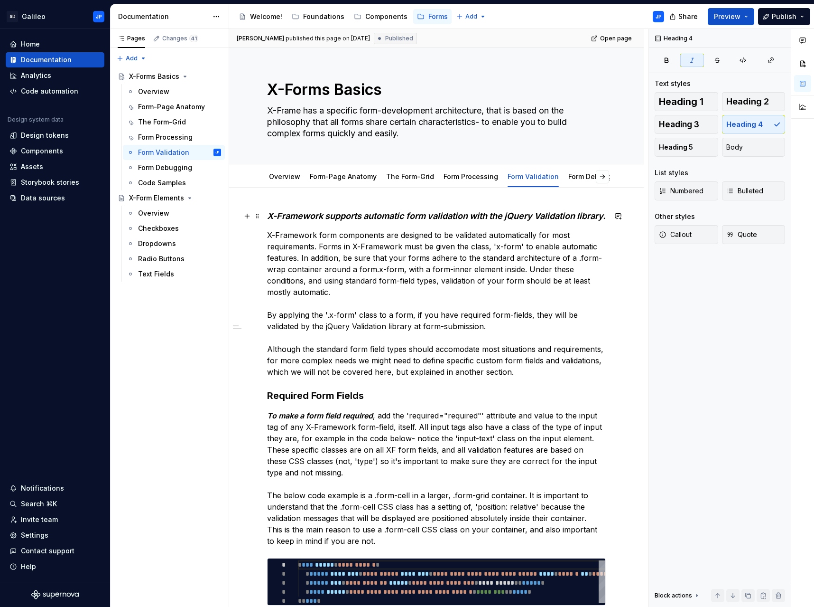
click at [324, 217] on em "X-Framework supports automatic form validation with the jQuery Validation libra…" at bounding box center [436, 216] width 339 height 10
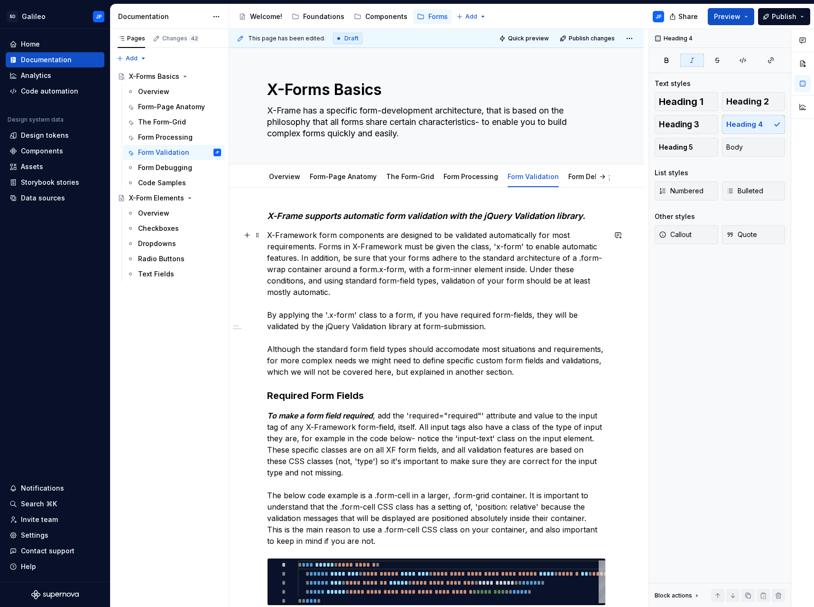
click at [314, 236] on p "X-Framework form components are designed to be validated automatically for most…" at bounding box center [436, 303] width 339 height 148
click at [348, 247] on p "X-Frame form components are designed to be validated automatically for most req…" at bounding box center [436, 303] width 339 height 148
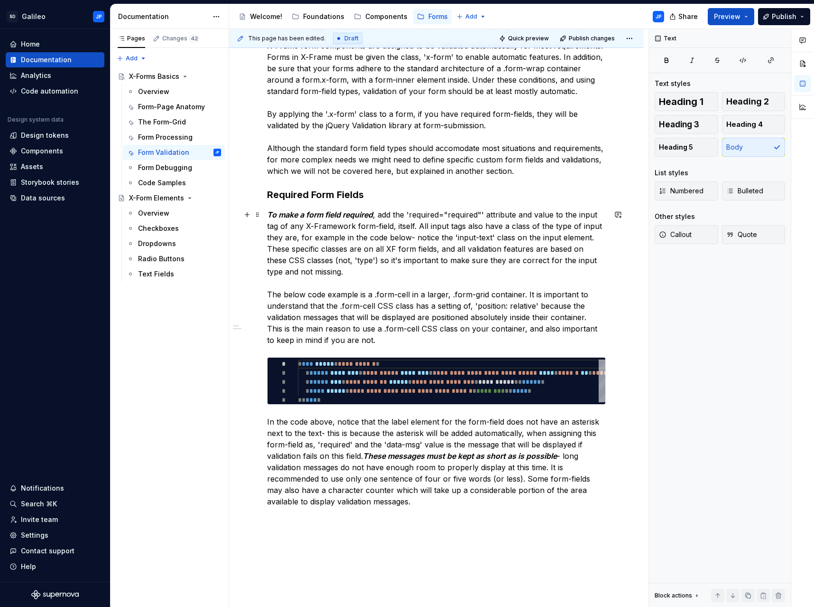
scroll to position [190, 0]
click at [353, 225] on p "To make a form field required , add the 'required="required"' attribute and val…" at bounding box center [436, 276] width 339 height 137
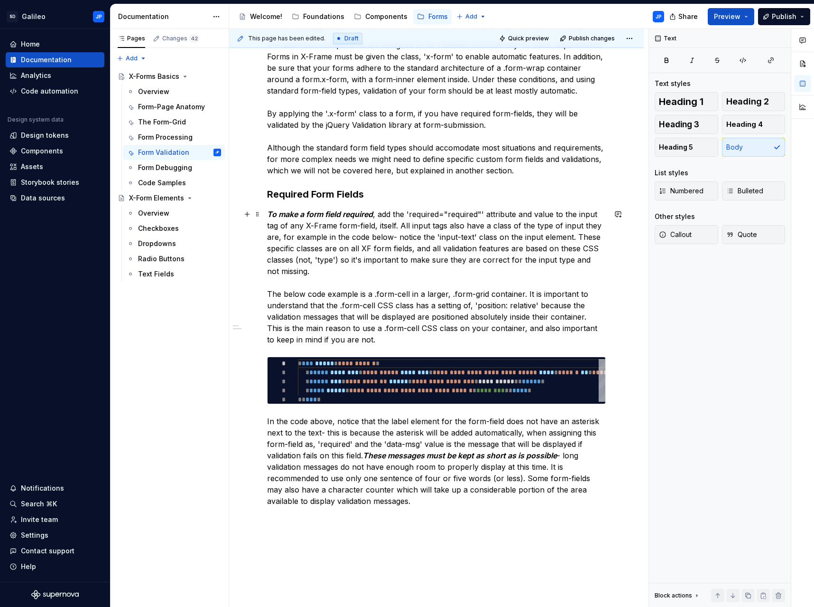
click at [422, 244] on p "To make a form field required , add the 'required="required"' attribute and val…" at bounding box center [436, 276] width 339 height 137
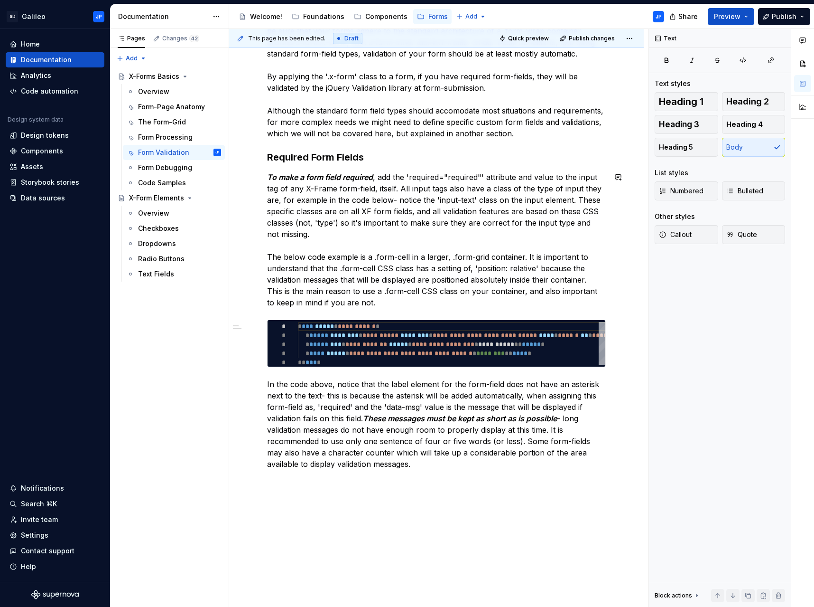
scroll to position [0, 0]
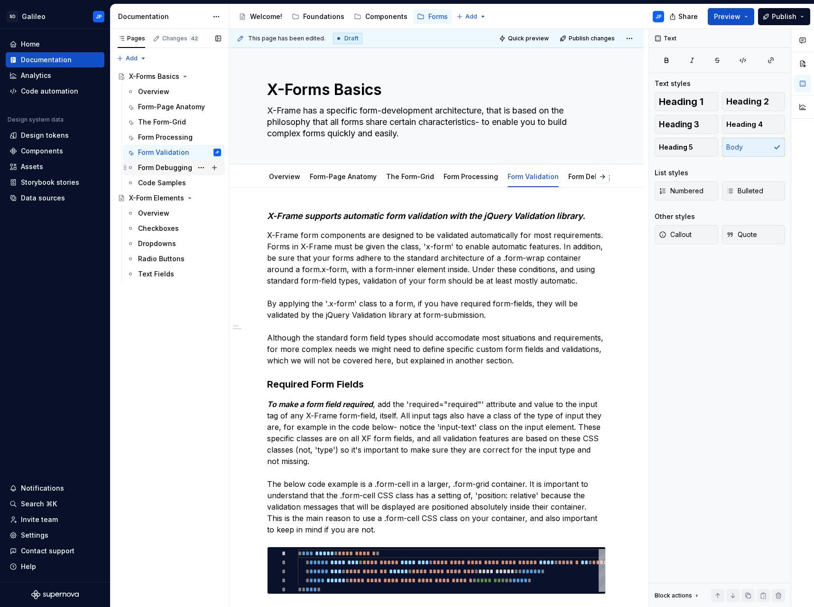
click at [162, 168] on div "Form Debugging" at bounding box center [165, 167] width 54 height 9
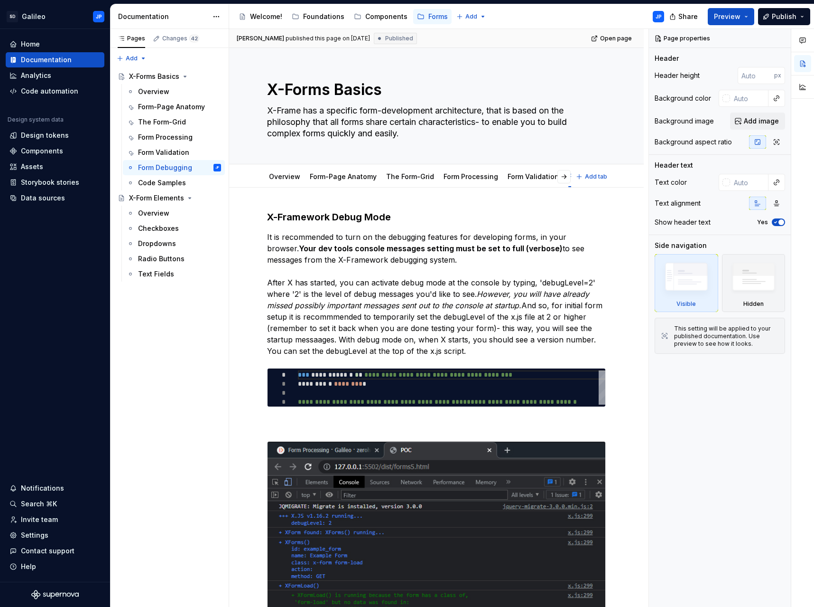
type textarea "*"
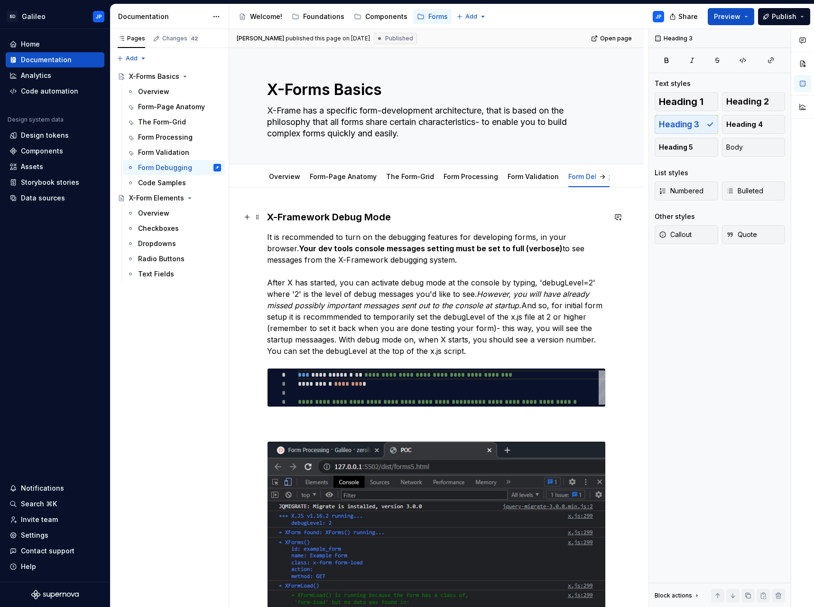
click at [328, 216] on h3 "X-Framework Debug Mode" at bounding box center [436, 216] width 339 height 13
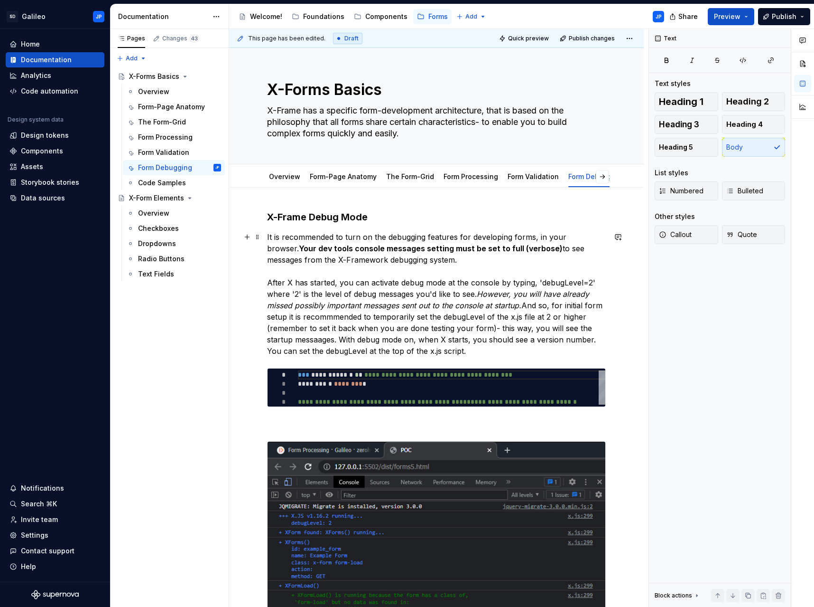
click at [346, 259] on p "It is recommended to turn on the debugging features for developing forms, in yo…" at bounding box center [436, 293] width 339 height 125
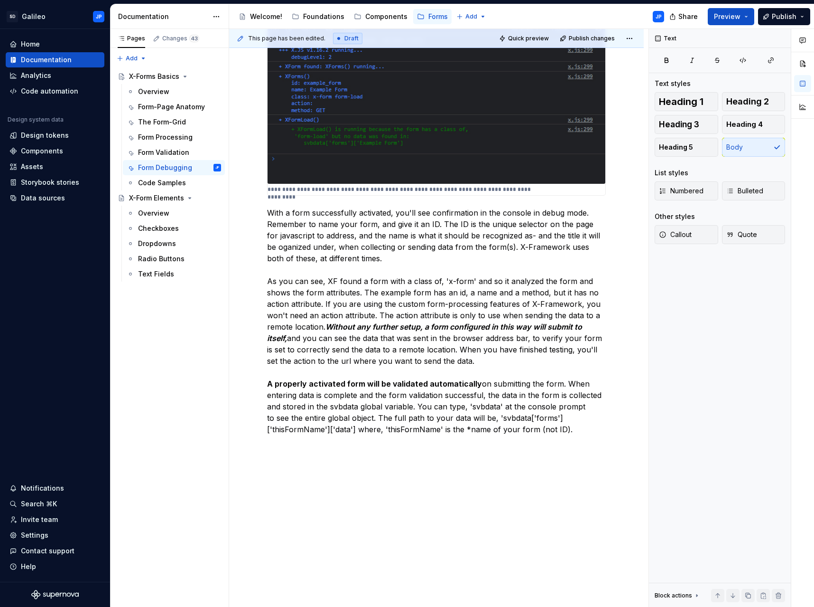
scroll to position [486, 0]
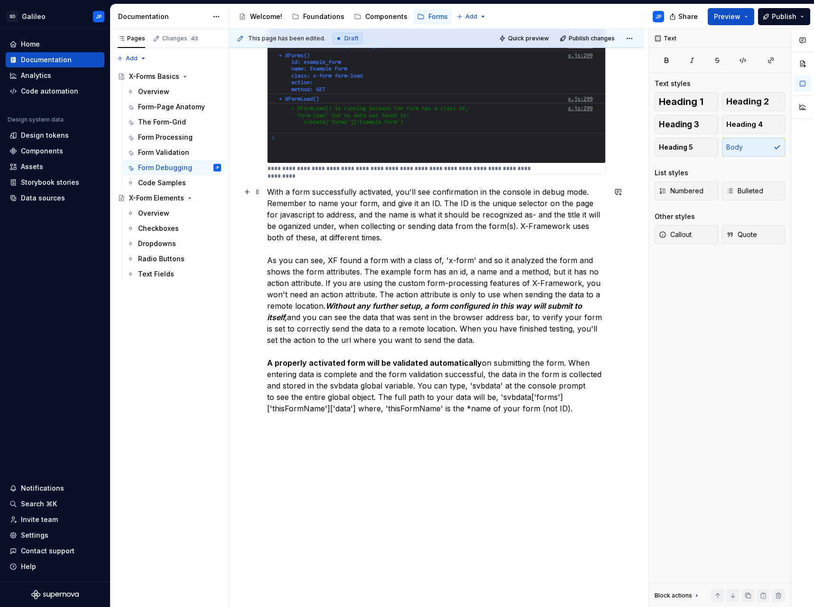
click at [554, 226] on p "With a form successfully activated, you'll see confirmation in the console in d…" at bounding box center [436, 300] width 339 height 228
click at [577, 284] on p "With a form successfully activated, you'll see confirmation in the console in d…" at bounding box center [436, 300] width 339 height 228
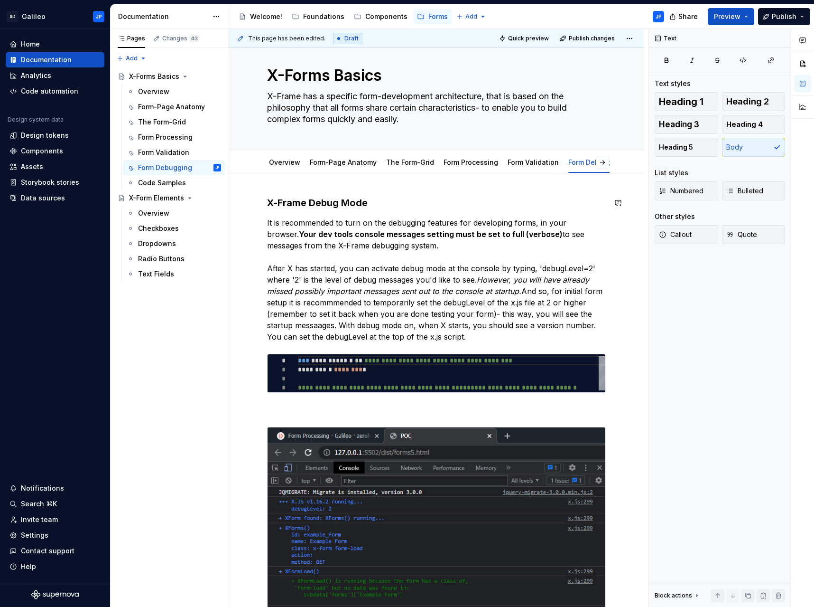
scroll to position [0, 0]
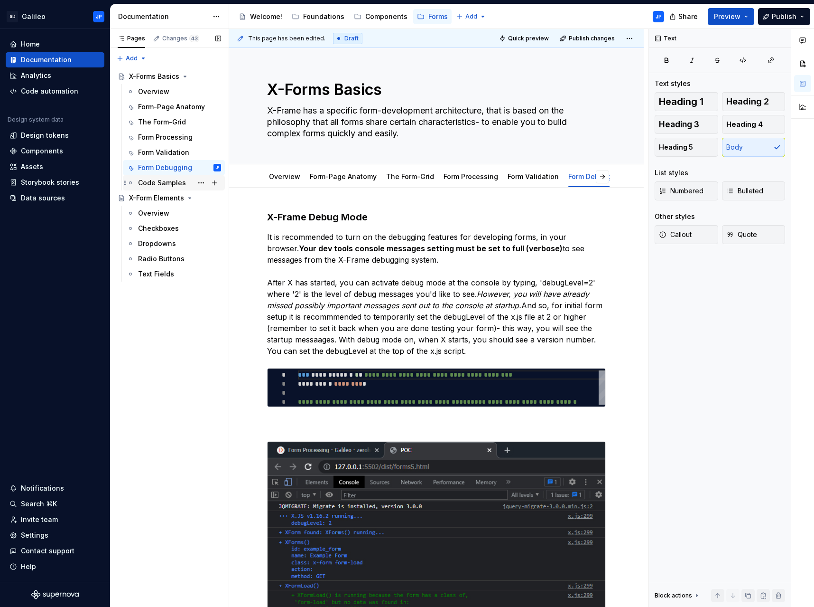
click at [164, 182] on div "Code Samples" at bounding box center [162, 182] width 48 height 9
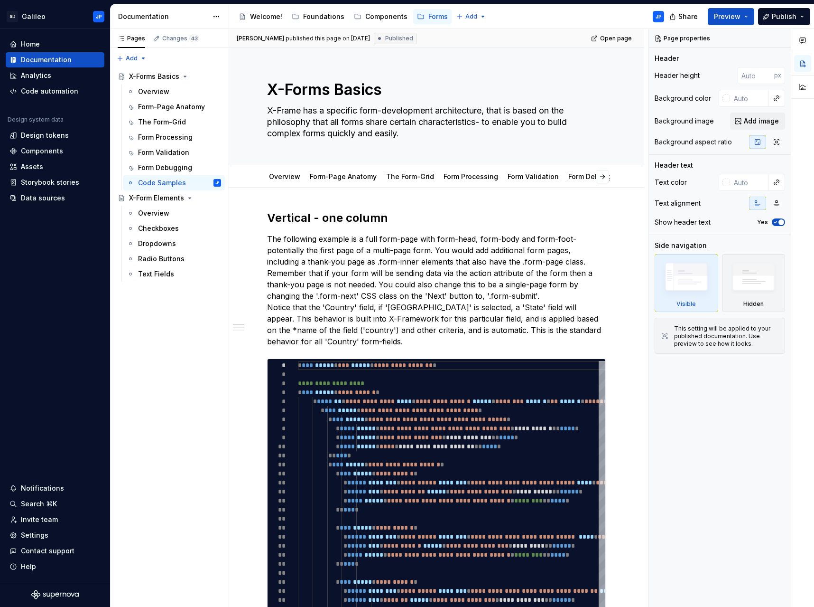
type textarea "*"
click at [389, 318] on p "The following example is a full form-page with form-head, form-body and form-fo…" at bounding box center [436, 290] width 339 height 114
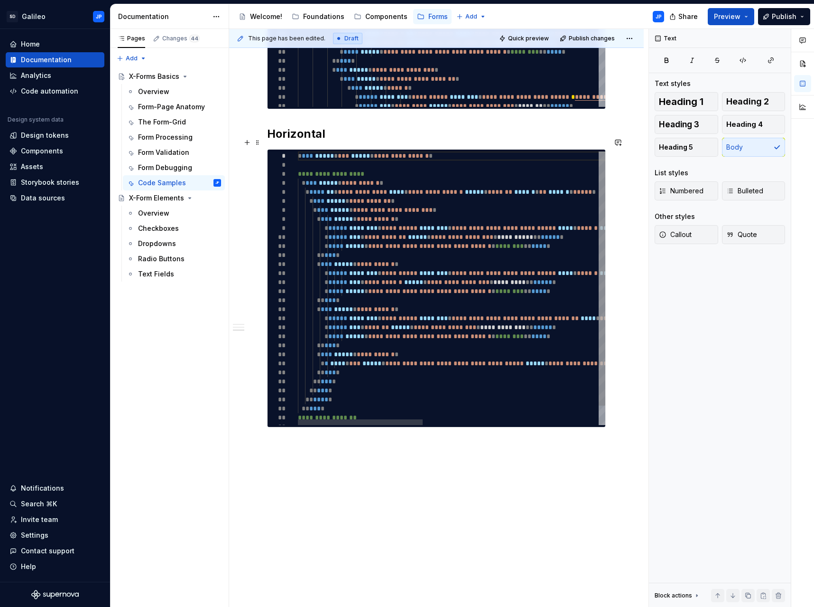
scroll to position [927, 0]
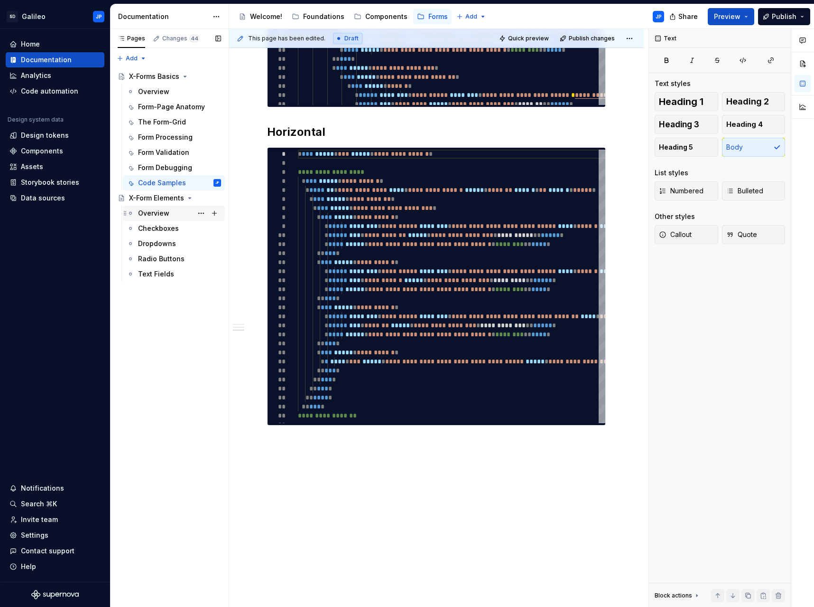
click at [162, 214] on div "Overview" at bounding box center [153, 212] width 31 height 9
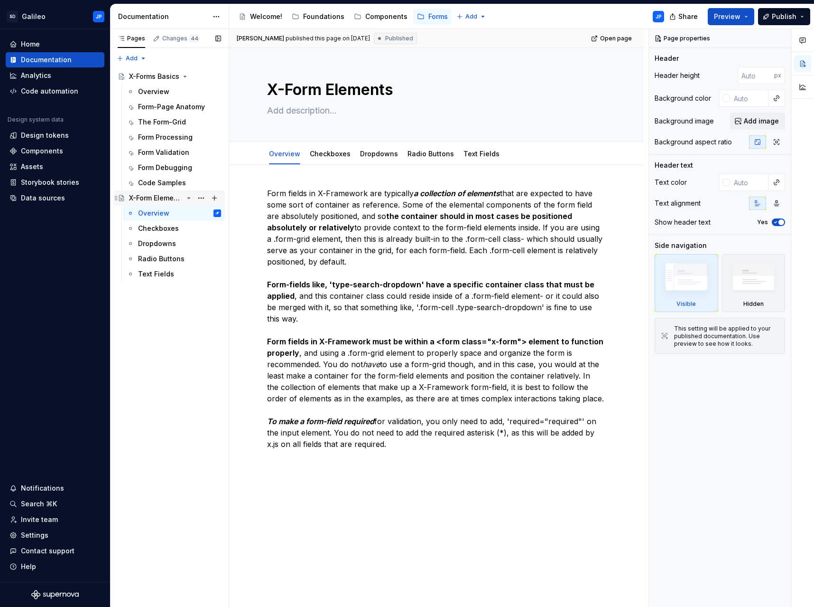
click at [156, 200] on div "X-Form Elements" at bounding box center [156, 197] width 54 height 9
type textarea "*"
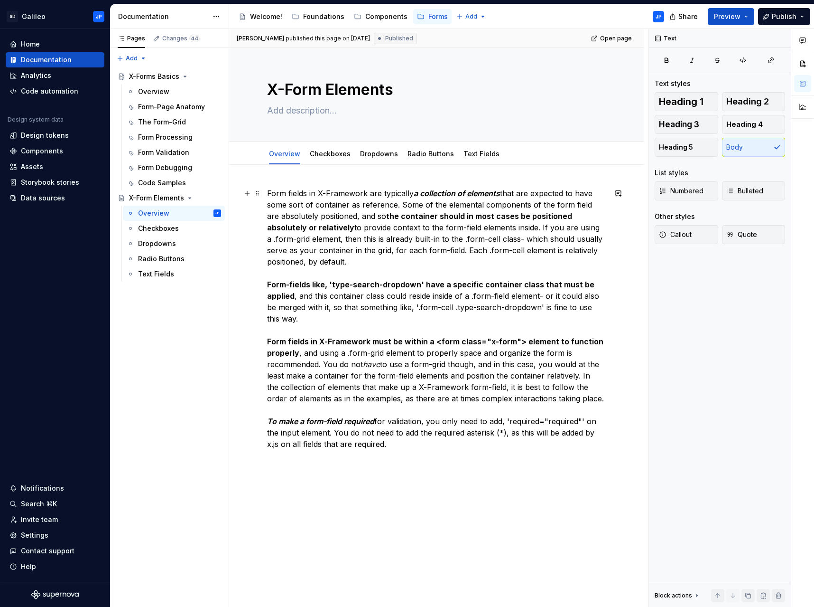
click at [364, 195] on p "Form fields in X-Framework are typically a collection of elements that are expe…" at bounding box center [436, 318] width 339 height 262
click at [365, 194] on p "Form fields in X-Framework are typically a collection of elements that are expe…" at bounding box center [436, 318] width 339 height 262
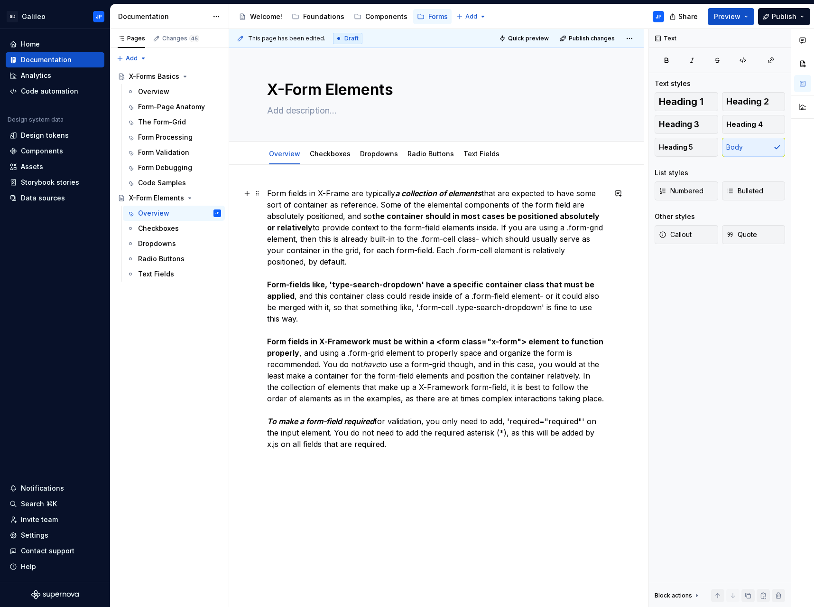
drag, startPoint x: 368, startPoint y: 340, endPoint x: 376, endPoint y: 340, distance: 8.1
click at [368, 341] on strong "Form fields in X-Framework must be within a <form class="x-form"> element to fu…" at bounding box center [436, 346] width 338 height 21
click at [451, 388] on p "Form fields in X-Frame are typically a collection of elements that are expected…" at bounding box center [436, 318] width 339 height 262
click at [168, 233] on div "Checkboxes" at bounding box center [179, 228] width 83 height 13
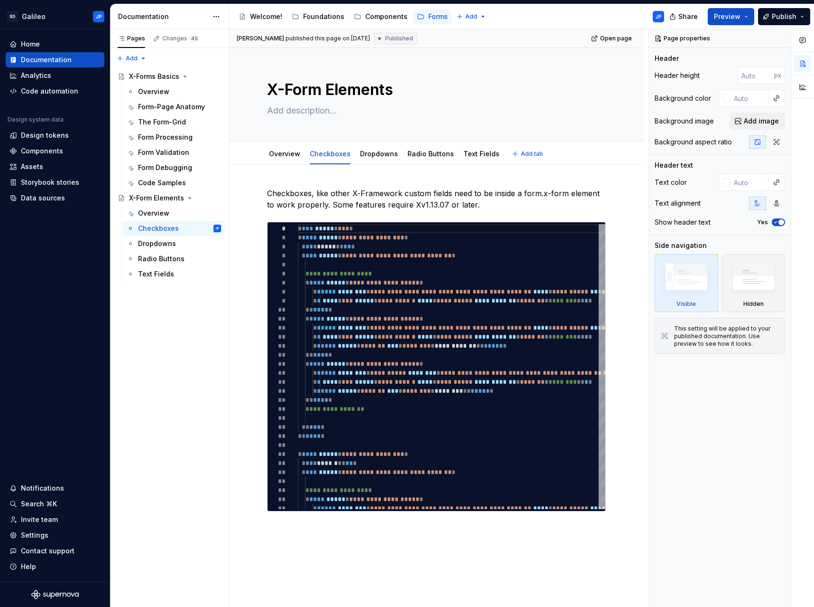
type textarea "*"
click at [400, 195] on p "Checkboxes, like other X-Framework custom fields need to be inside a form.x-for…" at bounding box center [436, 198] width 339 height 23
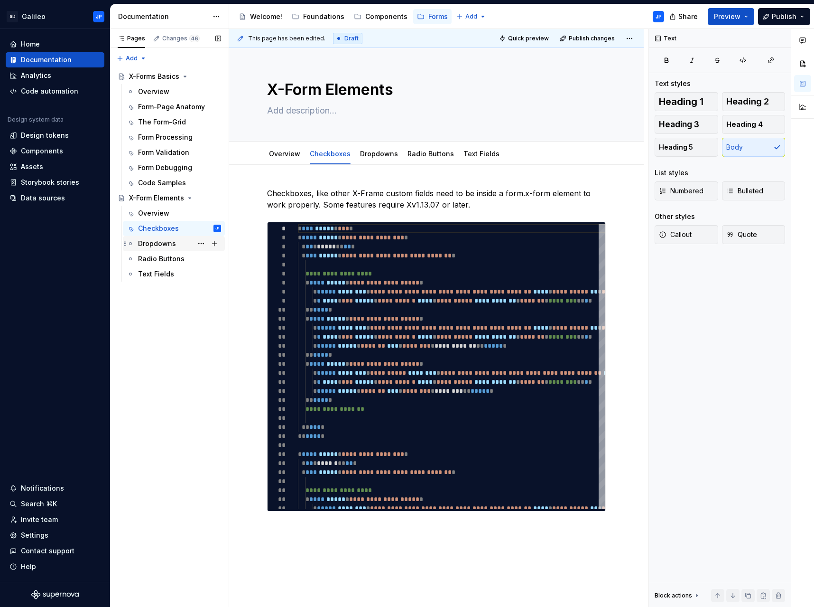
click at [160, 245] on div "Dropdowns" at bounding box center [157, 243] width 38 height 9
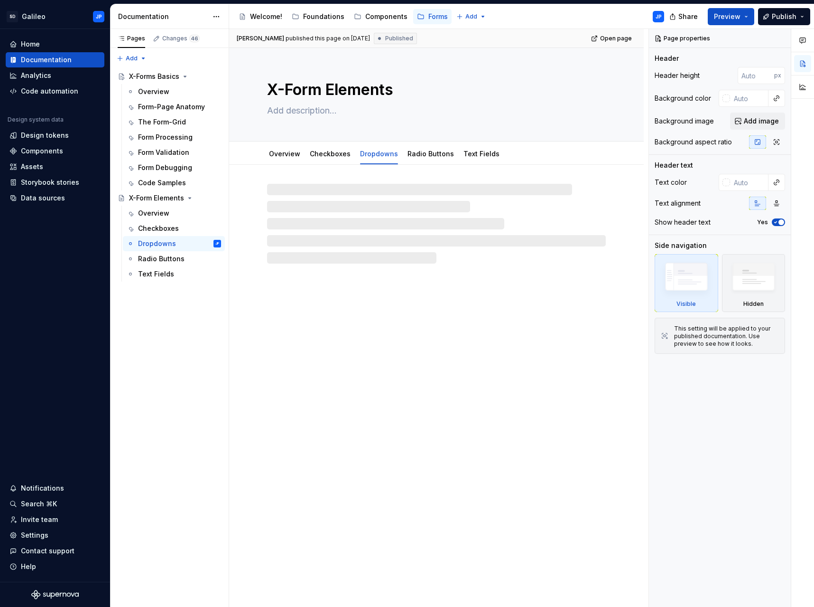
type textarea "*"
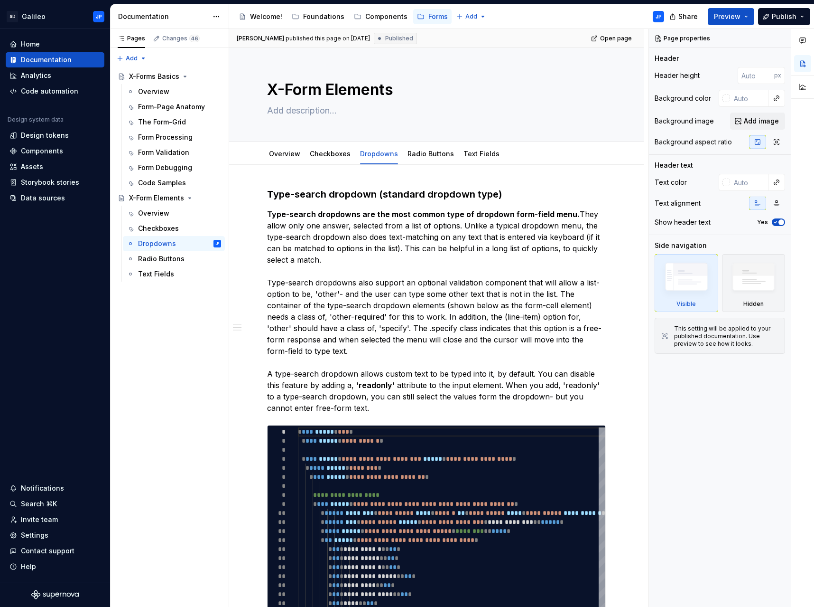
scroll to position [511, 0]
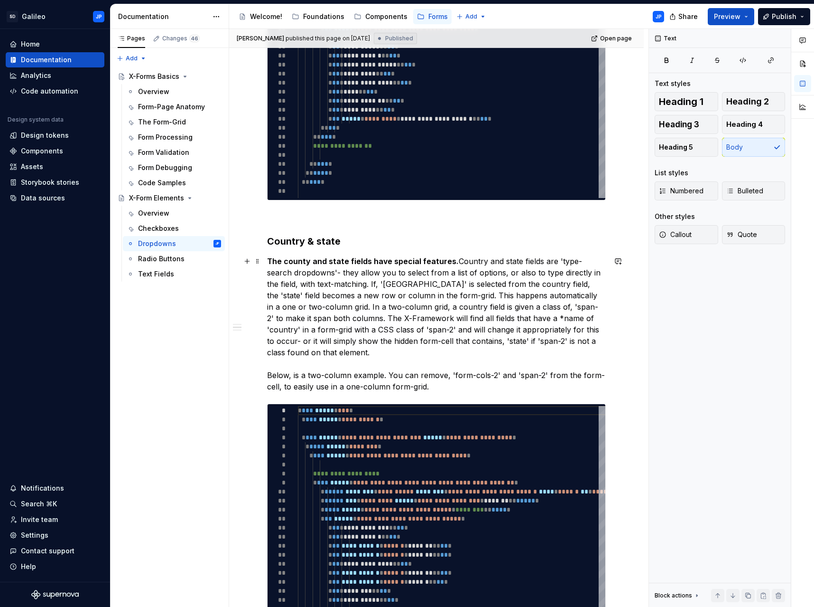
click at [384, 319] on p "The county and state fields have special features. Country and state fields are…" at bounding box center [436, 323] width 339 height 137
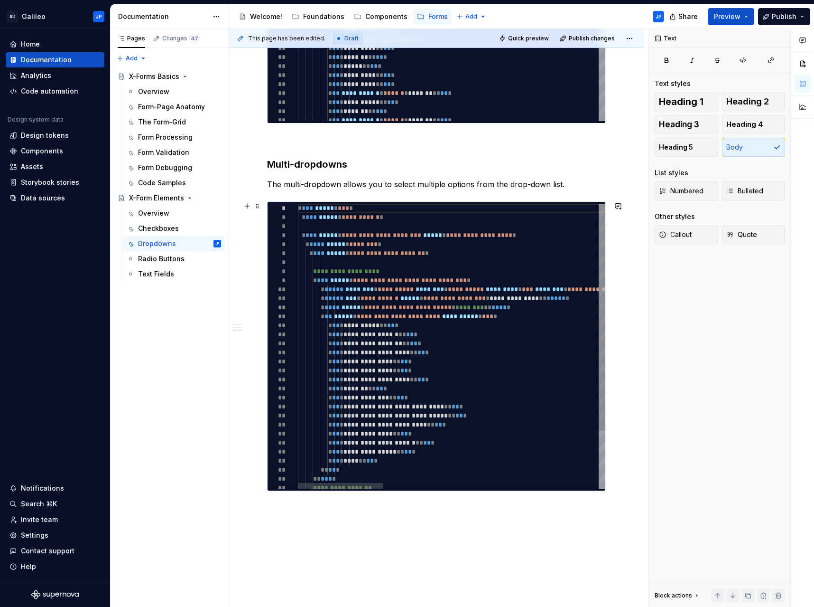
scroll to position [1158, 0]
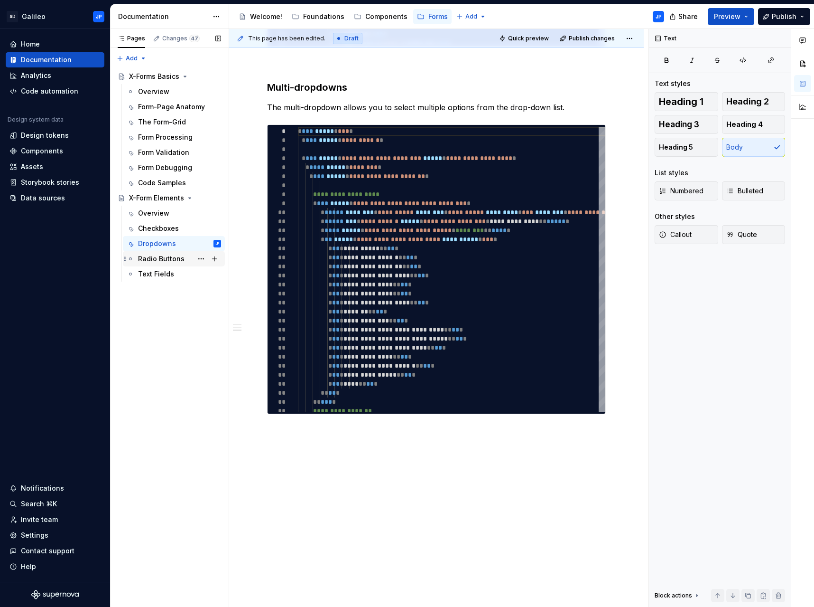
click at [163, 257] on div "Radio Buttons" at bounding box center [161, 258] width 47 height 9
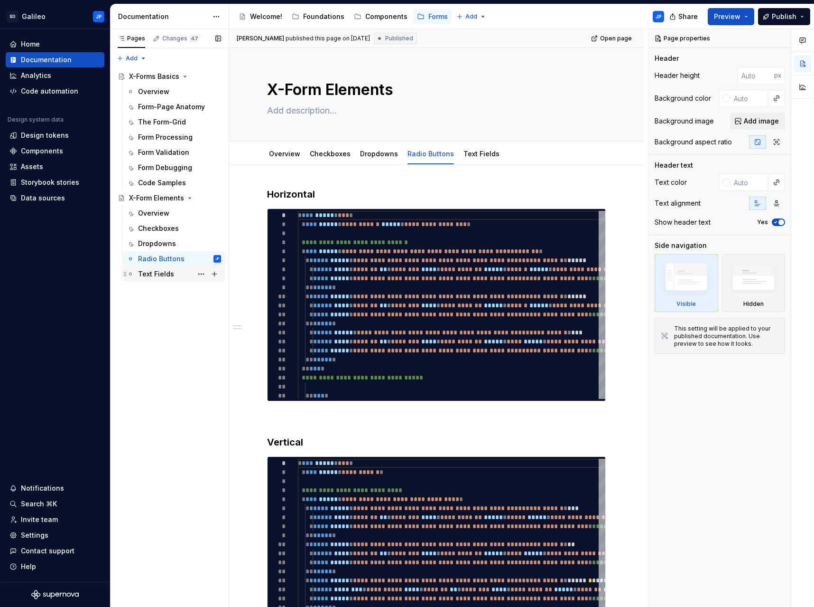
click at [178, 276] on div "Text Fields" at bounding box center [179, 273] width 83 height 13
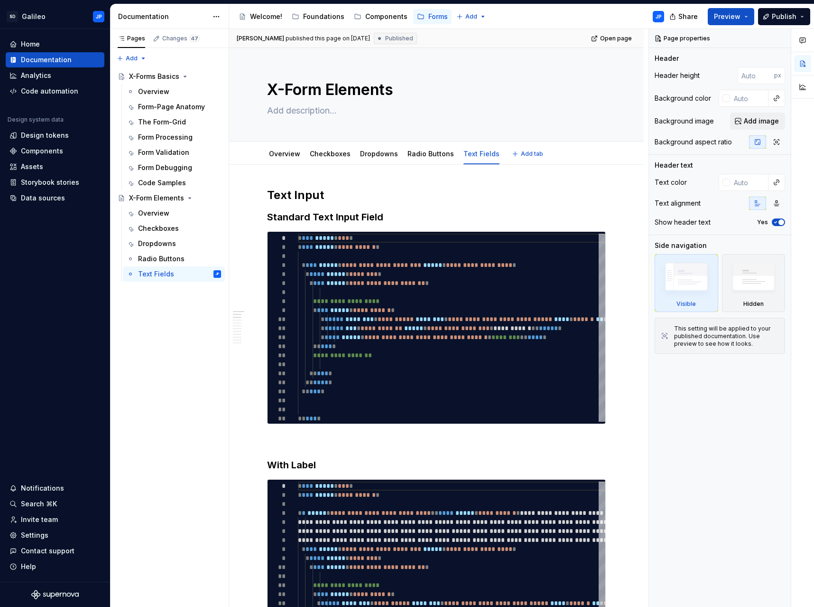
type textarea "*"
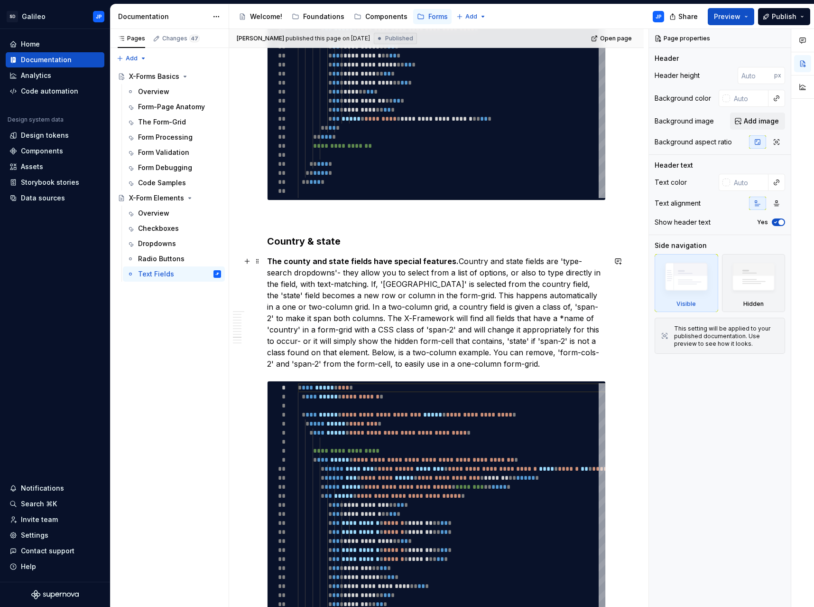
click at [384, 318] on p "The county and state fields have special features. Country and state fields are…" at bounding box center [436, 312] width 339 height 114
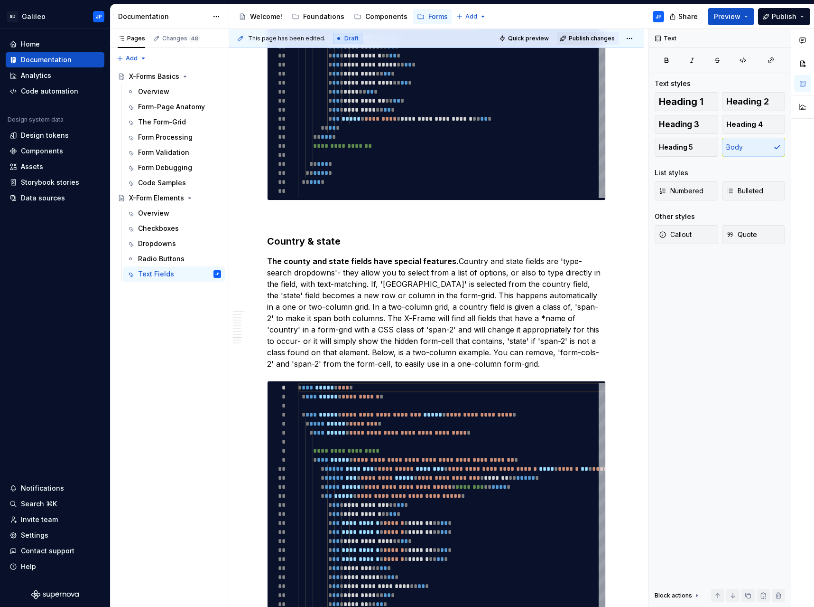
click at [596, 39] on span "Publish changes" at bounding box center [592, 39] width 46 height 8
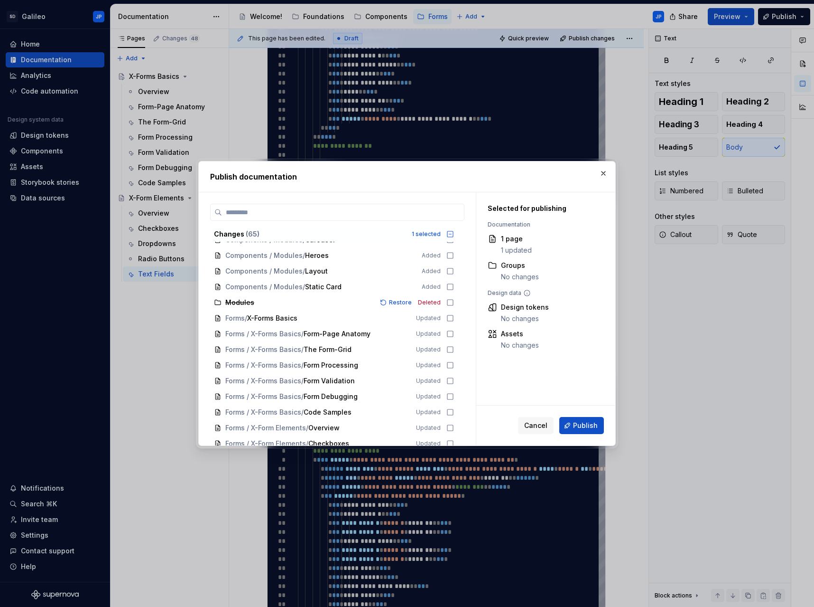
scroll to position [816, 0]
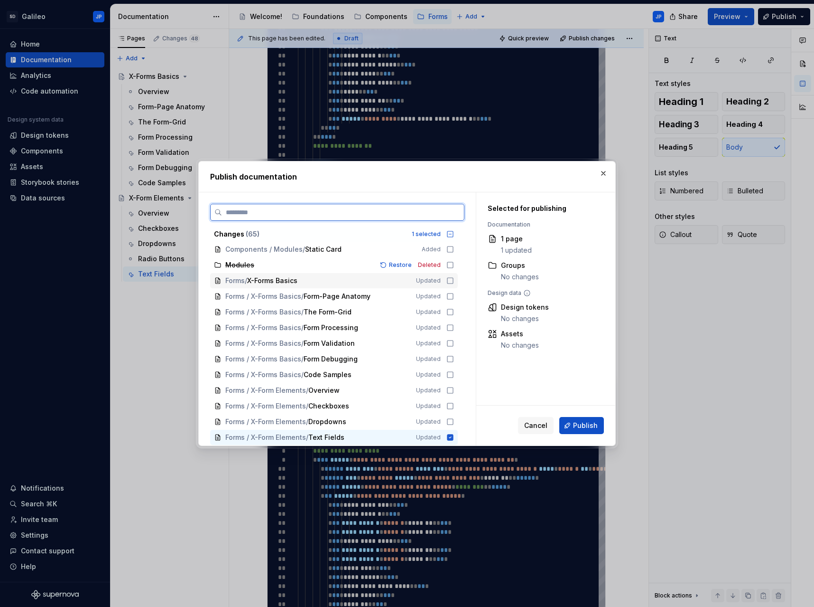
click at [451, 280] on icon at bounding box center [451, 281] width 8 height 8
click at [449, 294] on icon at bounding box center [451, 296] width 8 height 8
click at [450, 315] on icon at bounding box center [451, 312] width 6 height 6
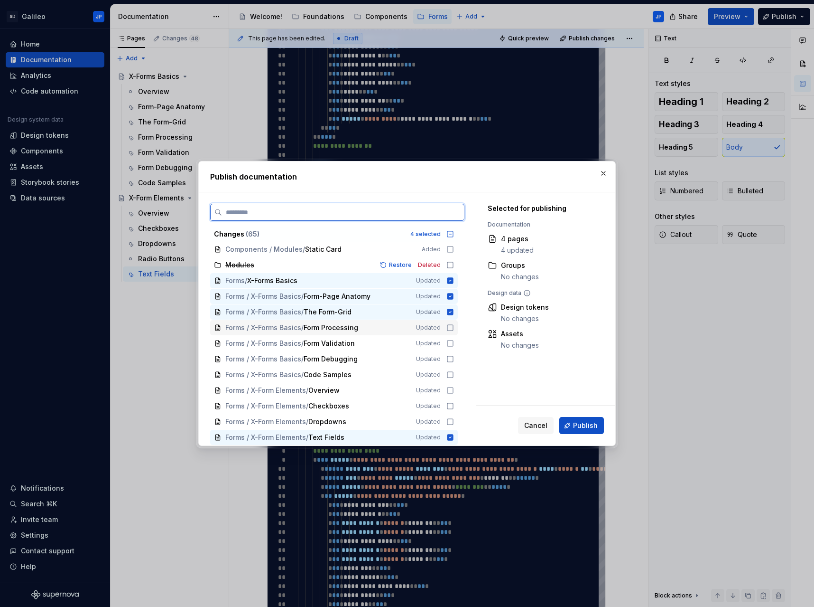
click at [450, 327] on icon at bounding box center [451, 328] width 8 height 8
drag, startPoint x: 450, startPoint y: 342, endPoint x: 448, endPoint y: 350, distance: 8.3
click at [450, 343] on icon at bounding box center [451, 343] width 8 height 8
click at [449, 361] on icon at bounding box center [451, 359] width 8 height 8
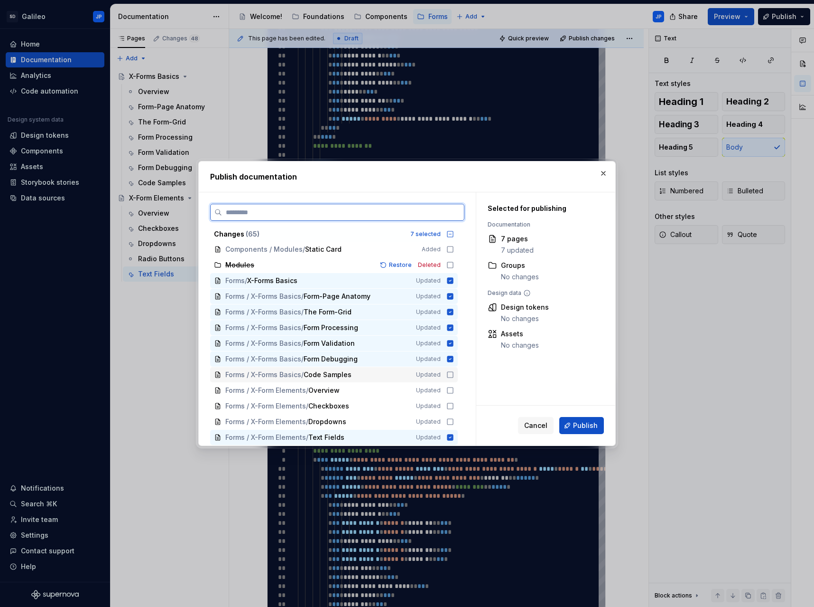
click at [450, 374] on icon at bounding box center [451, 375] width 8 height 8
click at [449, 391] on icon at bounding box center [451, 390] width 8 height 8
click at [449, 405] on icon at bounding box center [451, 406] width 8 height 8
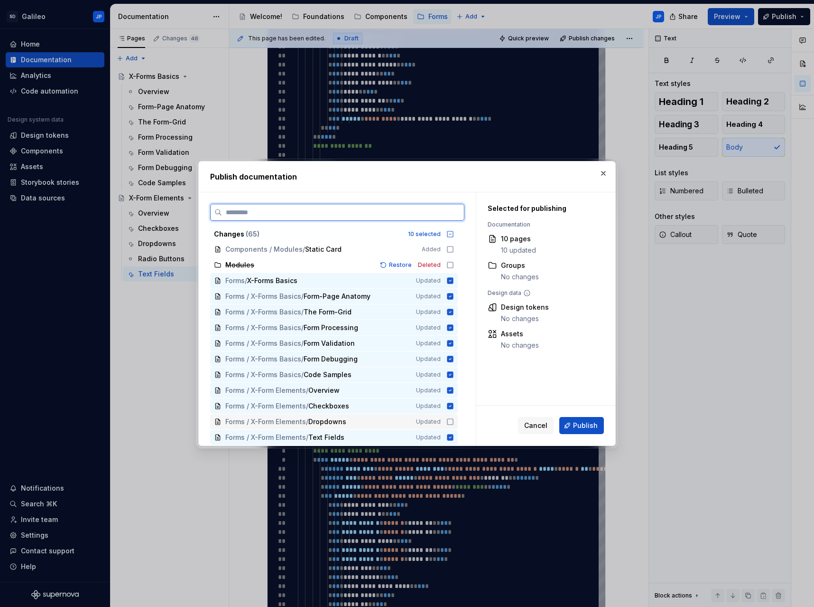
click at [449, 423] on icon at bounding box center [451, 422] width 8 height 8
click at [577, 425] on span "Publish" at bounding box center [585, 424] width 25 height 9
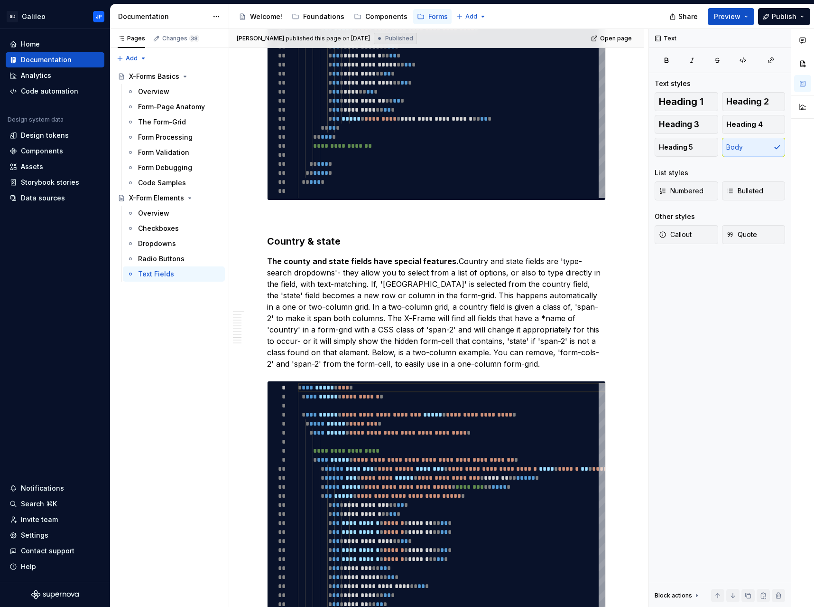
type textarea "*"
